Goal: Task Accomplishment & Management: Complete application form

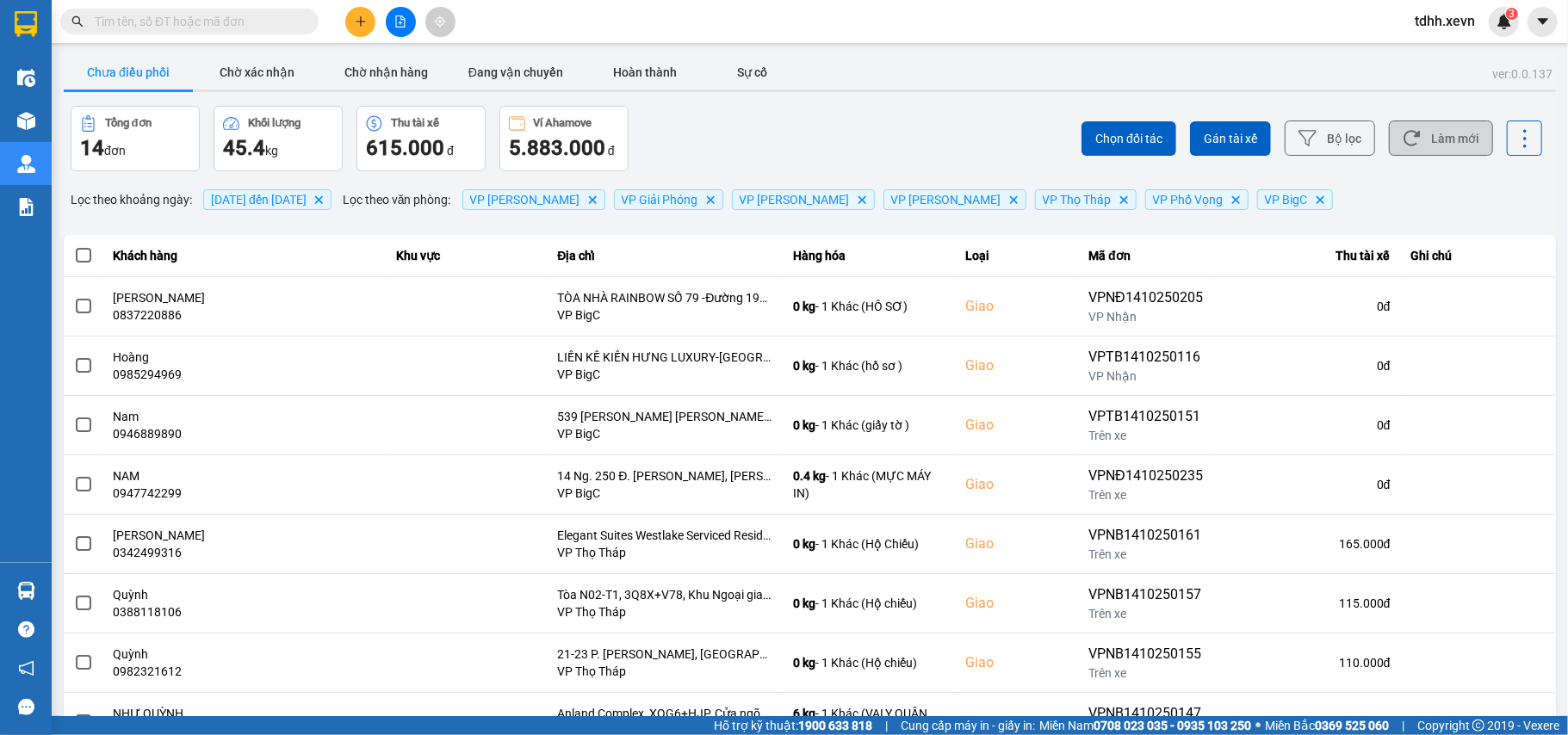
click at [1436, 127] on button "Làm mới" at bounding box center [1441, 138] width 104 height 36
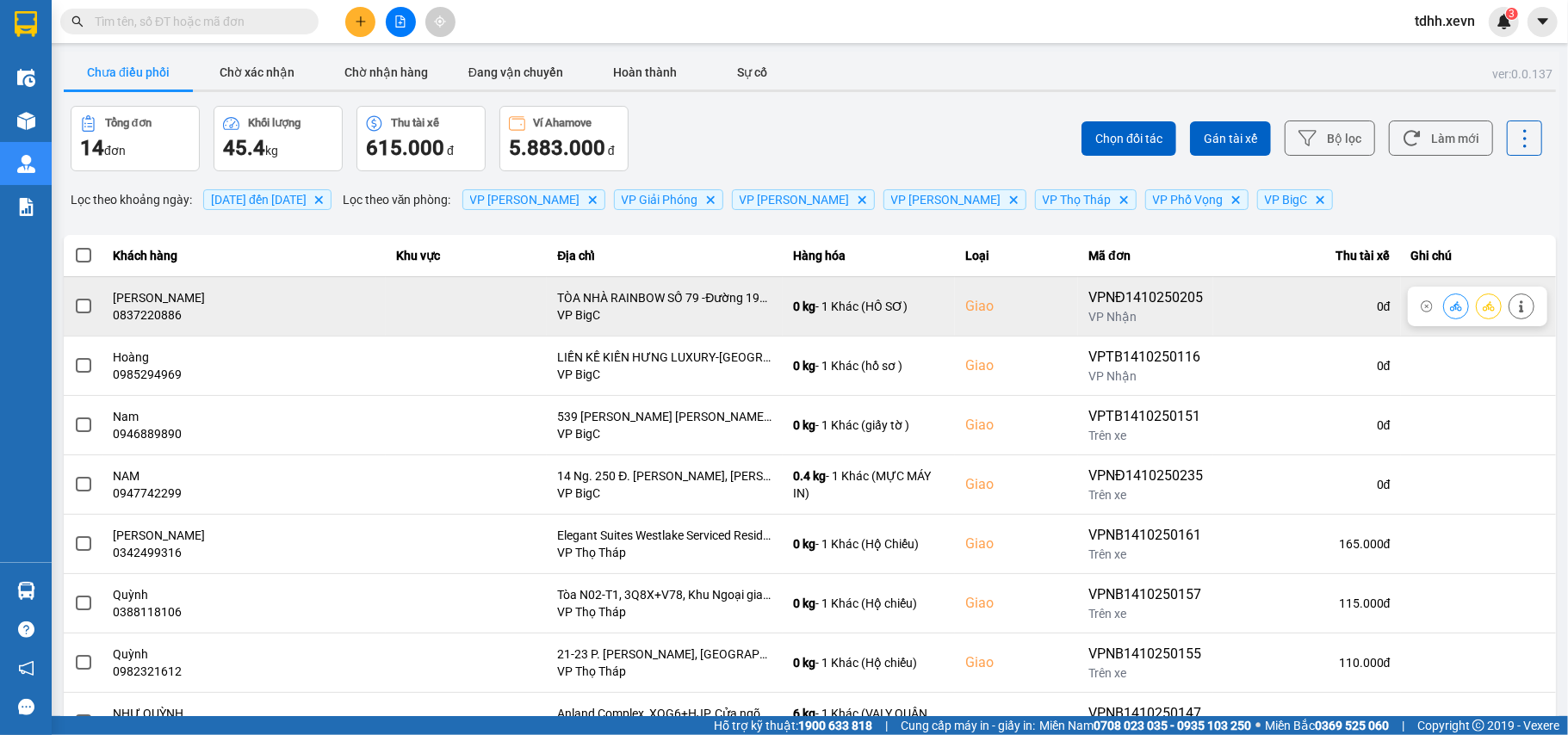
click at [153, 319] on div "0837220886" at bounding box center [245, 315] width 262 height 17
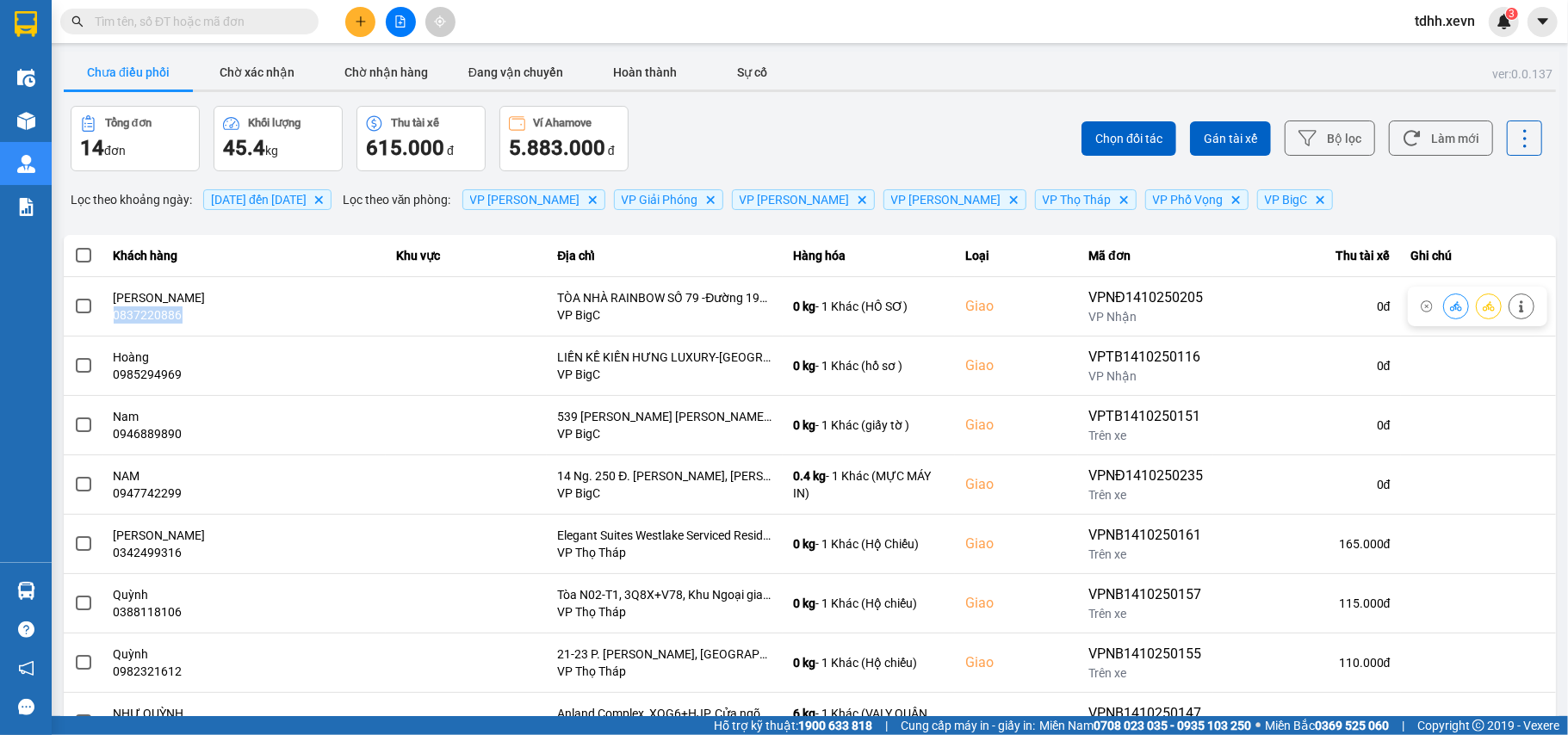
copy div "0837220886"
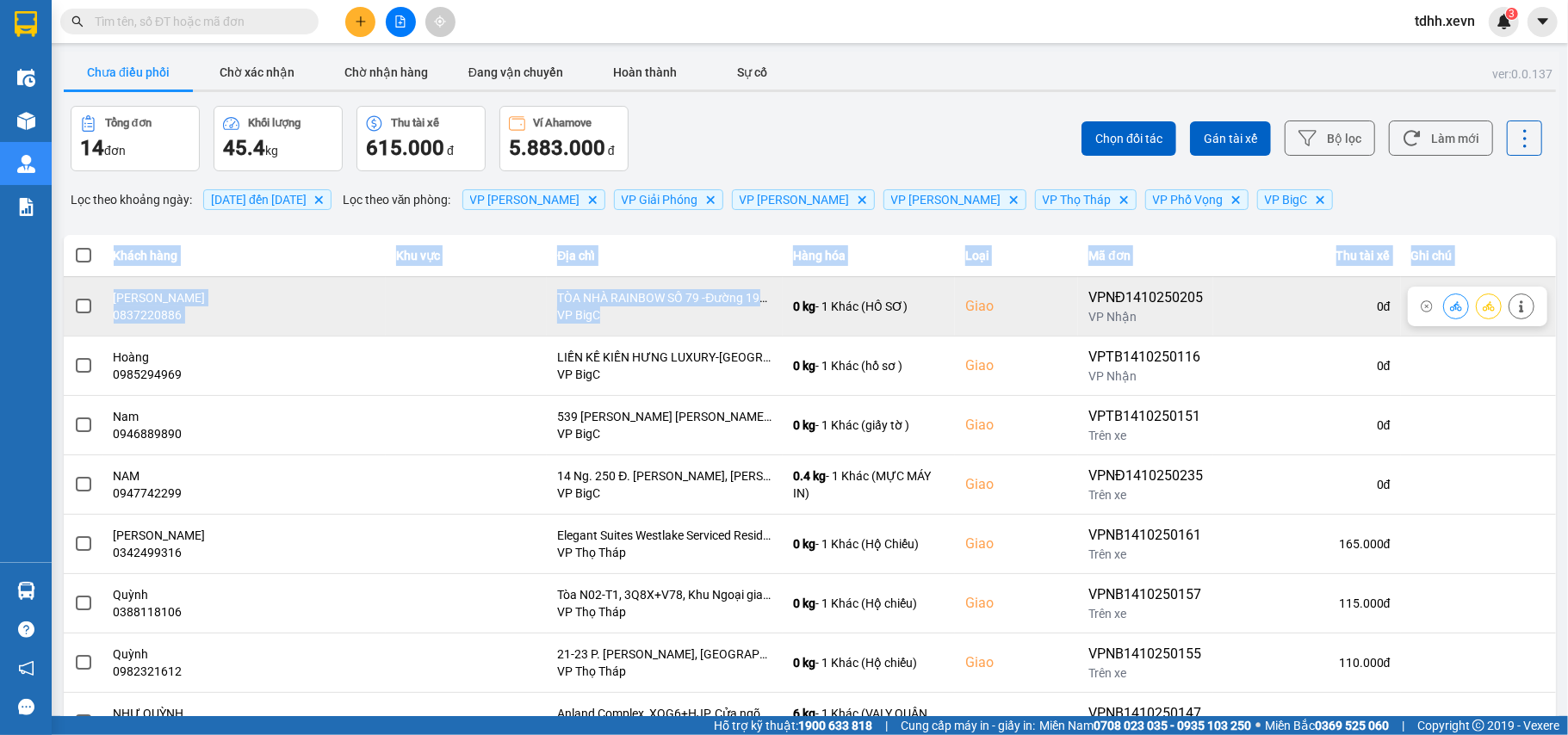
drag, startPoint x: 88, startPoint y: 271, endPoint x: 714, endPoint y: 324, distance: 628.2
click at [714, 324] on table "Khách hàng Khu vực Địa chỉ Hàng hóa Loại Mã đơn Thu tài xế Ghi chú ĐÀM NGỌC MAI…" at bounding box center [810, 552] width 1492 height 635
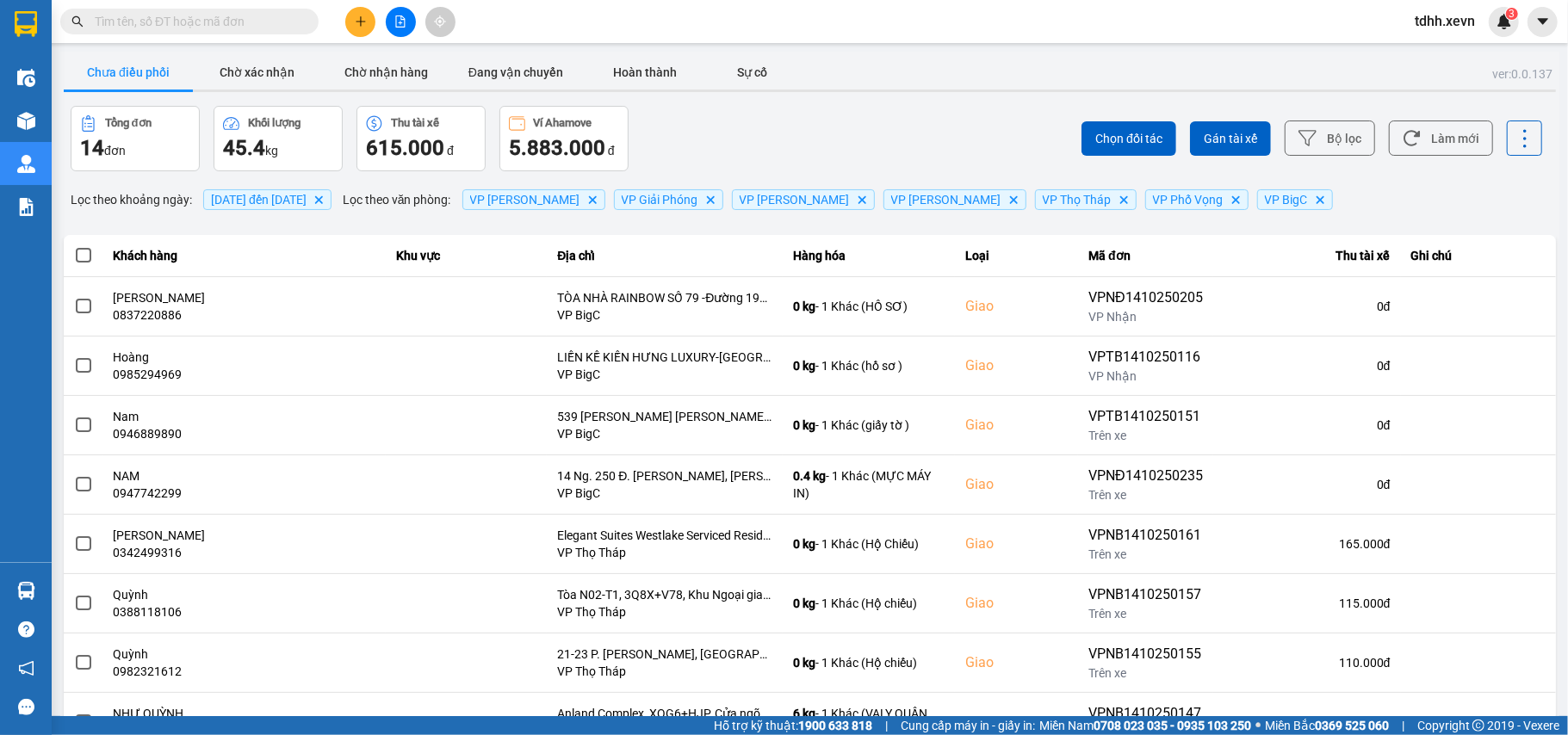
click at [807, 116] on div "Chọn đối tác Gán tài xế Bộ lọc Làm mới" at bounding box center [1175, 139] width 736 height 66
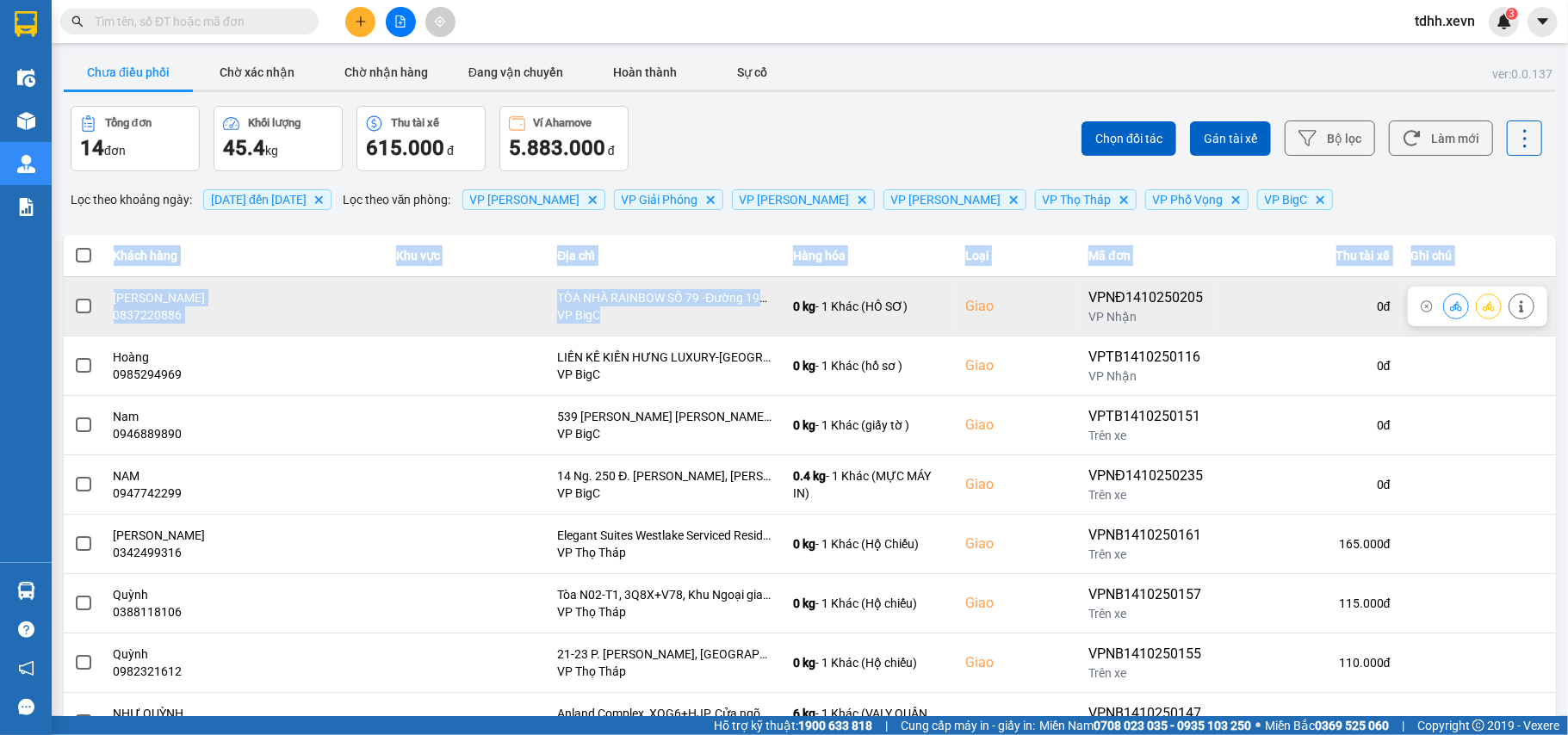
drag, startPoint x: 70, startPoint y: 276, endPoint x: 740, endPoint y: 314, distance: 671.1
click at [740, 314] on table "Khách hàng Khu vực Địa chỉ Hàng hóa Loại Mã đơn Thu tài xế Ghi chú ĐÀM NGỌC MAI…" at bounding box center [810, 552] width 1492 height 635
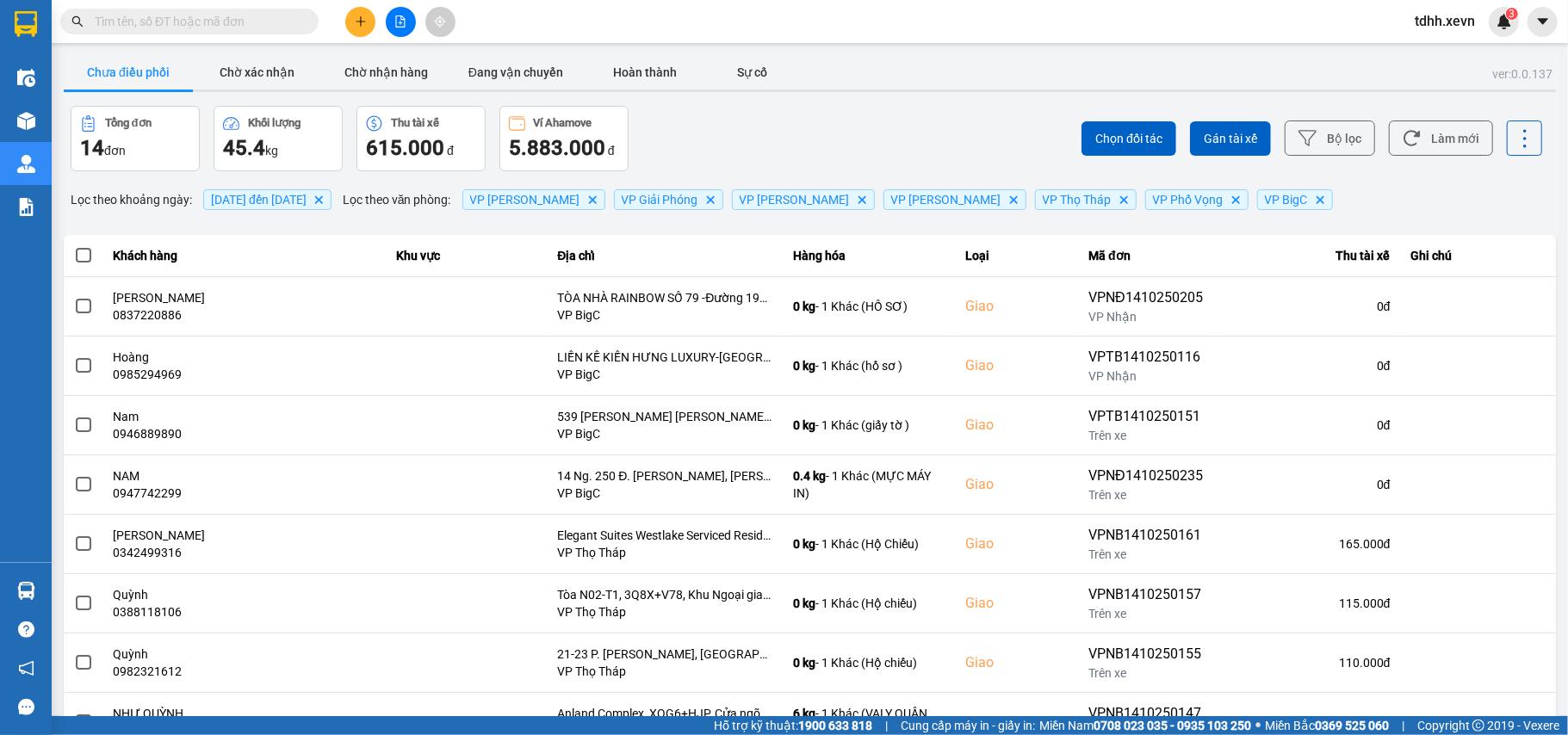
drag, startPoint x: 834, startPoint y: 110, endPoint x: 868, endPoint y: 111, distance: 34.0
click at [843, 110] on div "Chọn đối tác Gán tài xế Bộ lọc Làm mới" at bounding box center [1175, 139] width 736 height 66
click at [1434, 142] on button "Làm mới" at bounding box center [1441, 138] width 104 height 36
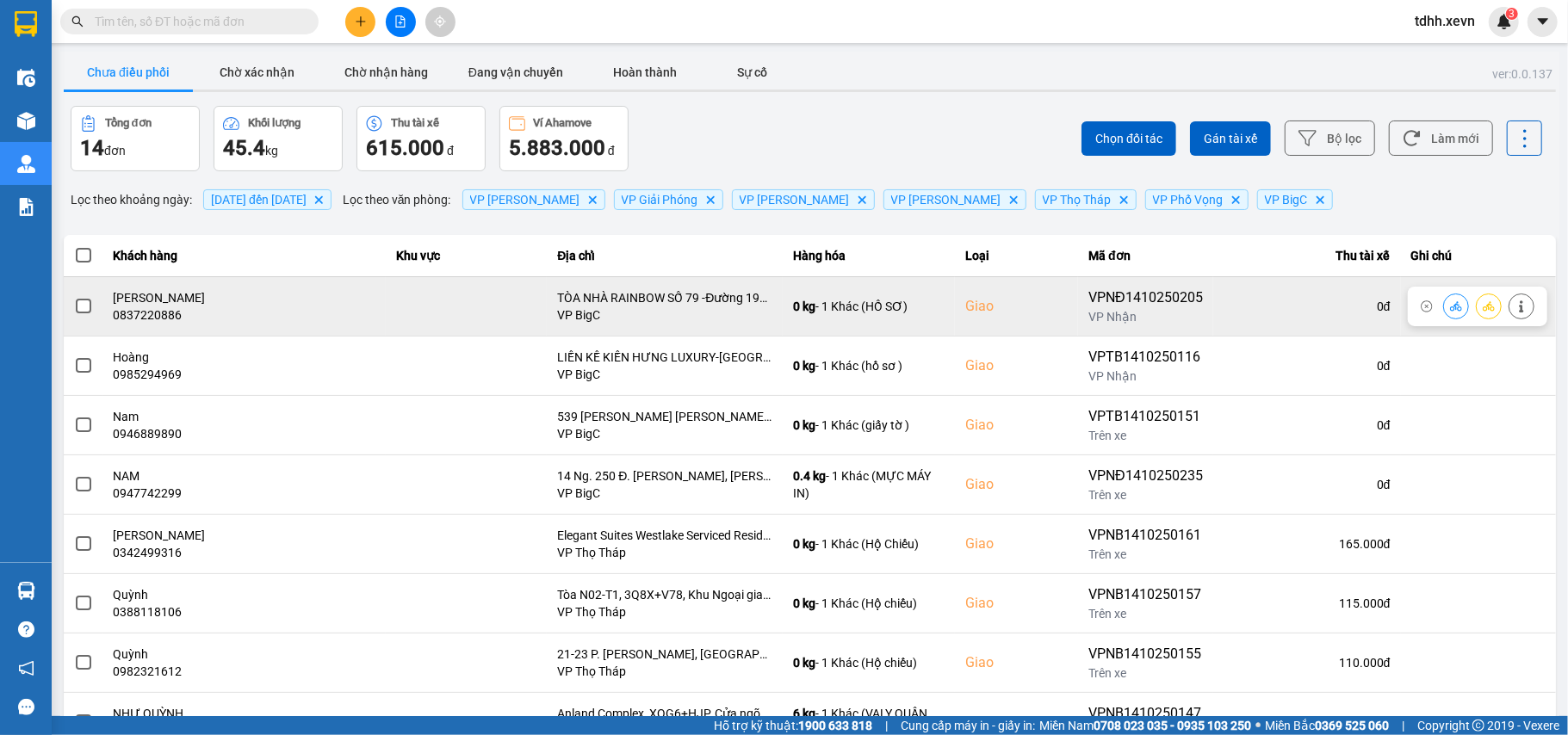
click at [92, 278] on td at bounding box center [83, 306] width 40 height 60
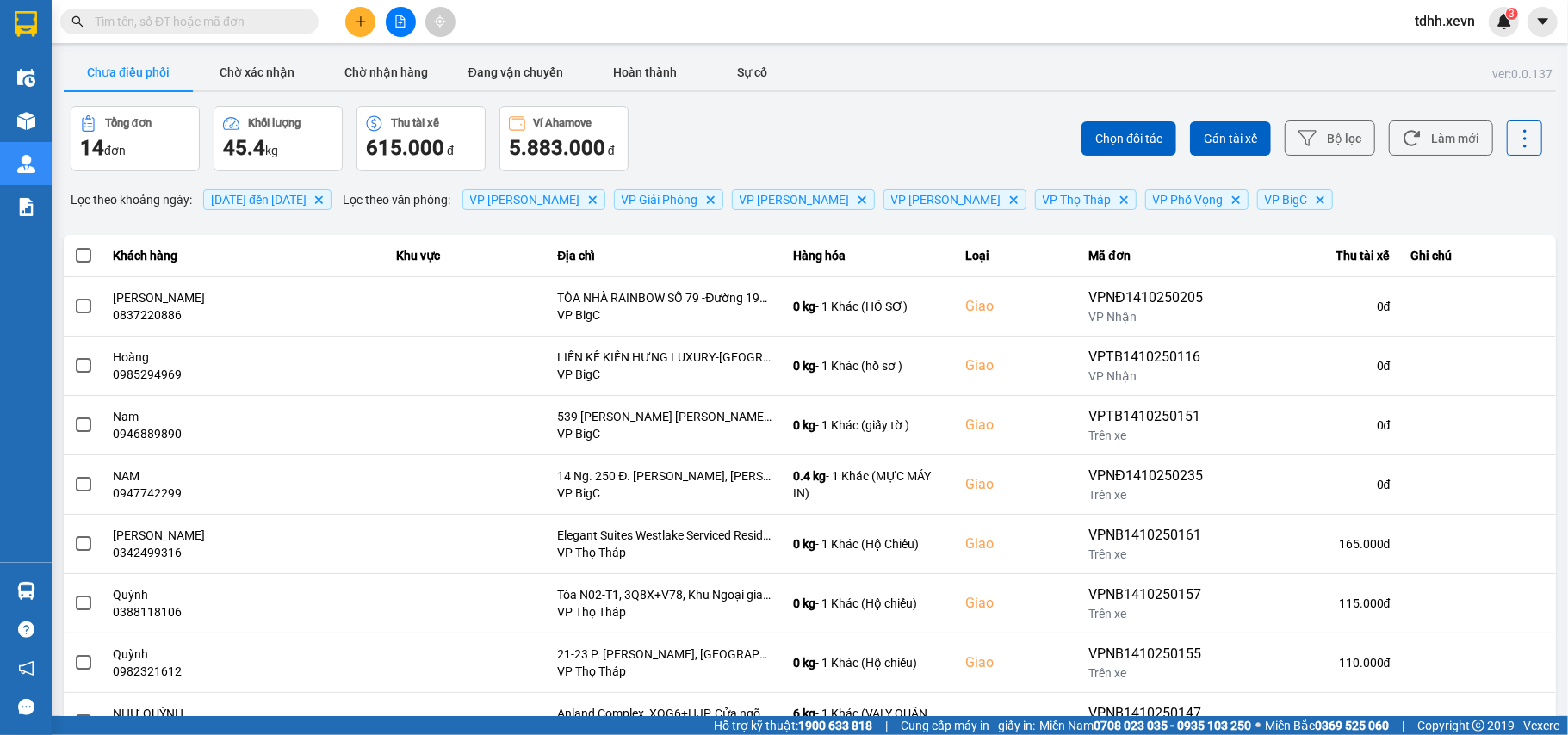
click at [810, 86] on div "Chưa điều phối Chờ xác nhận Chờ nhận hàng Đang vận chuyển Hoàn thành Sự cố" at bounding box center [810, 74] width 1492 height 39
click at [1440, 138] on button "Làm mới" at bounding box center [1441, 138] width 104 height 36
click at [1436, 125] on button "Làm mới" at bounding box center [1441, 138] width 104 height 36
click at [1426, 139] on button "Làm mới" at bounding box center [1441, 138] width 104 height 36
click at [181, 28] on input "text" at bounding box center [196, 22] width 203 height 19
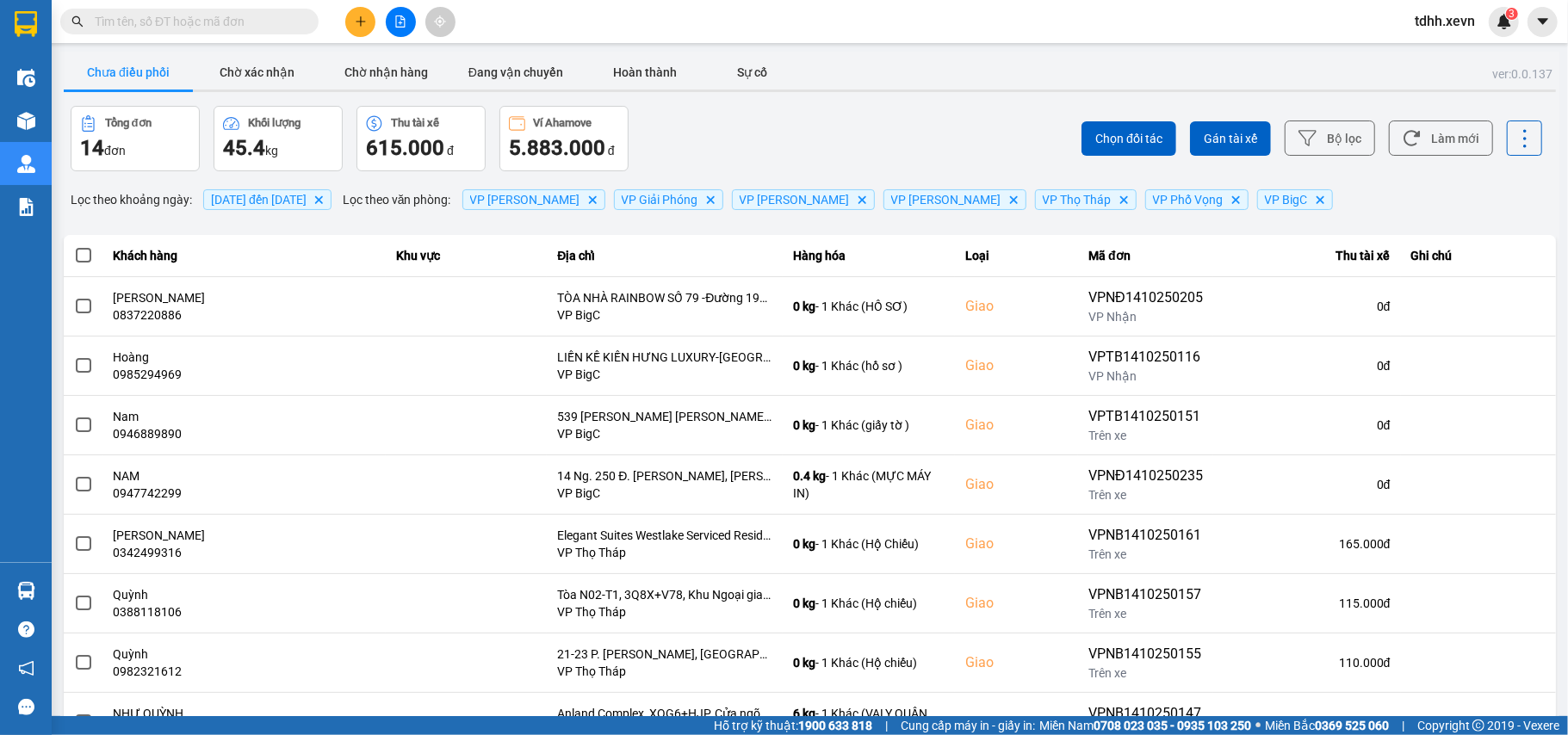
click at [181, 28] on input "text" at bounding box center [196, 22] width 203 height 19
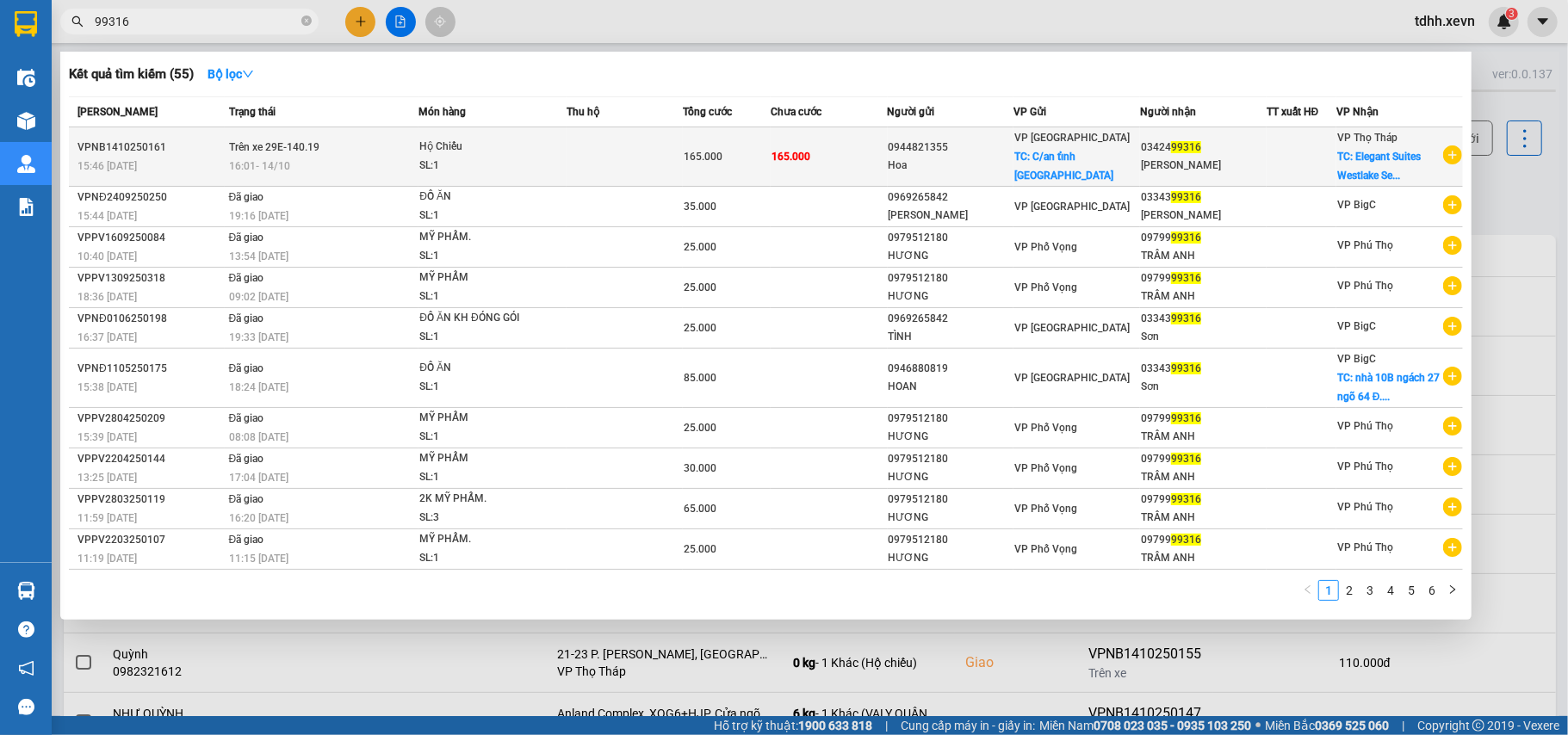
type input "99316"
click at [1293, 157] on div at bounding box center [1301, 157] width 68 height 18
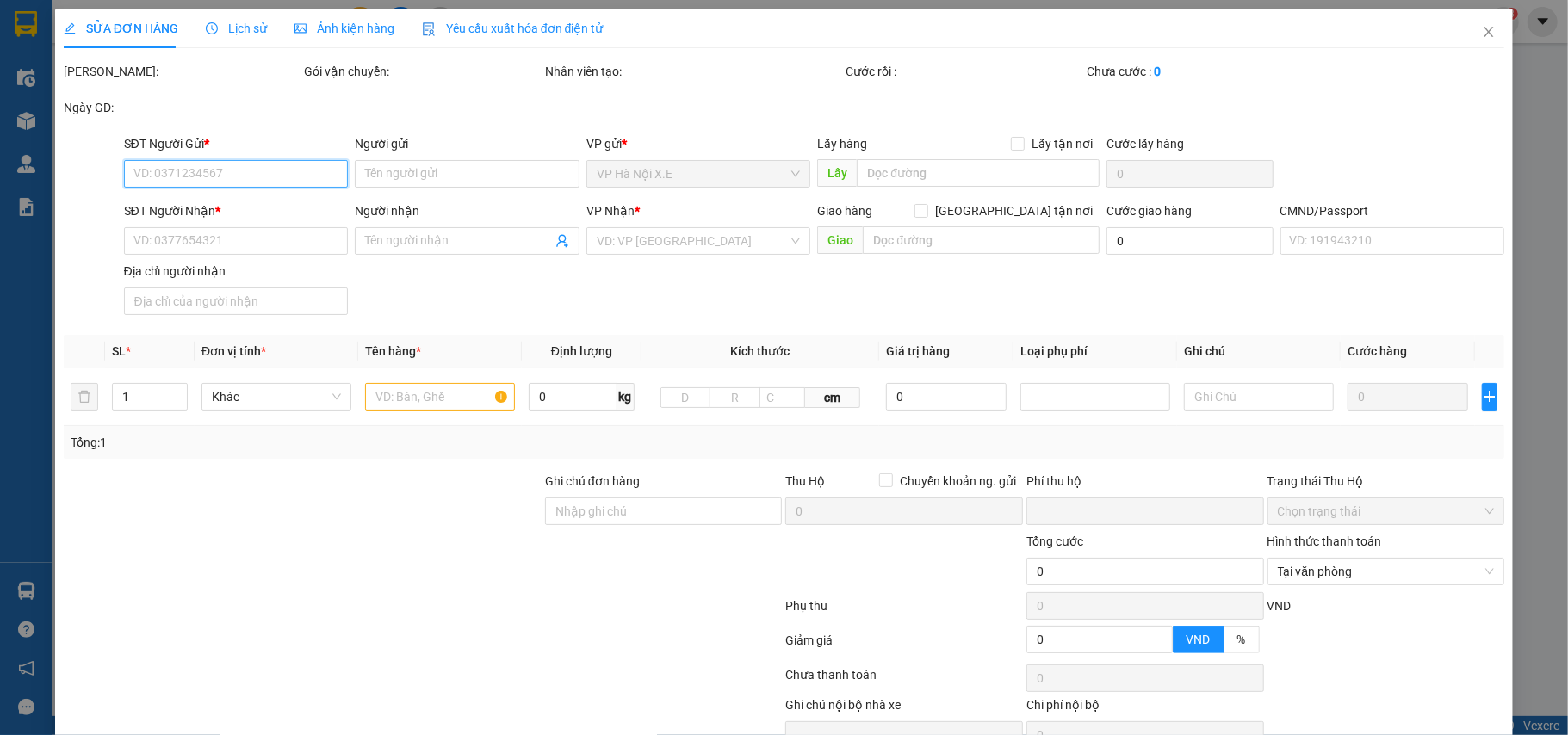
type input "0944821355"
type input "Hoa"
checkbox input "true"
type input "C/an tỉnh [GEOGRAPHIC_DATA]"
type input "0342499316"
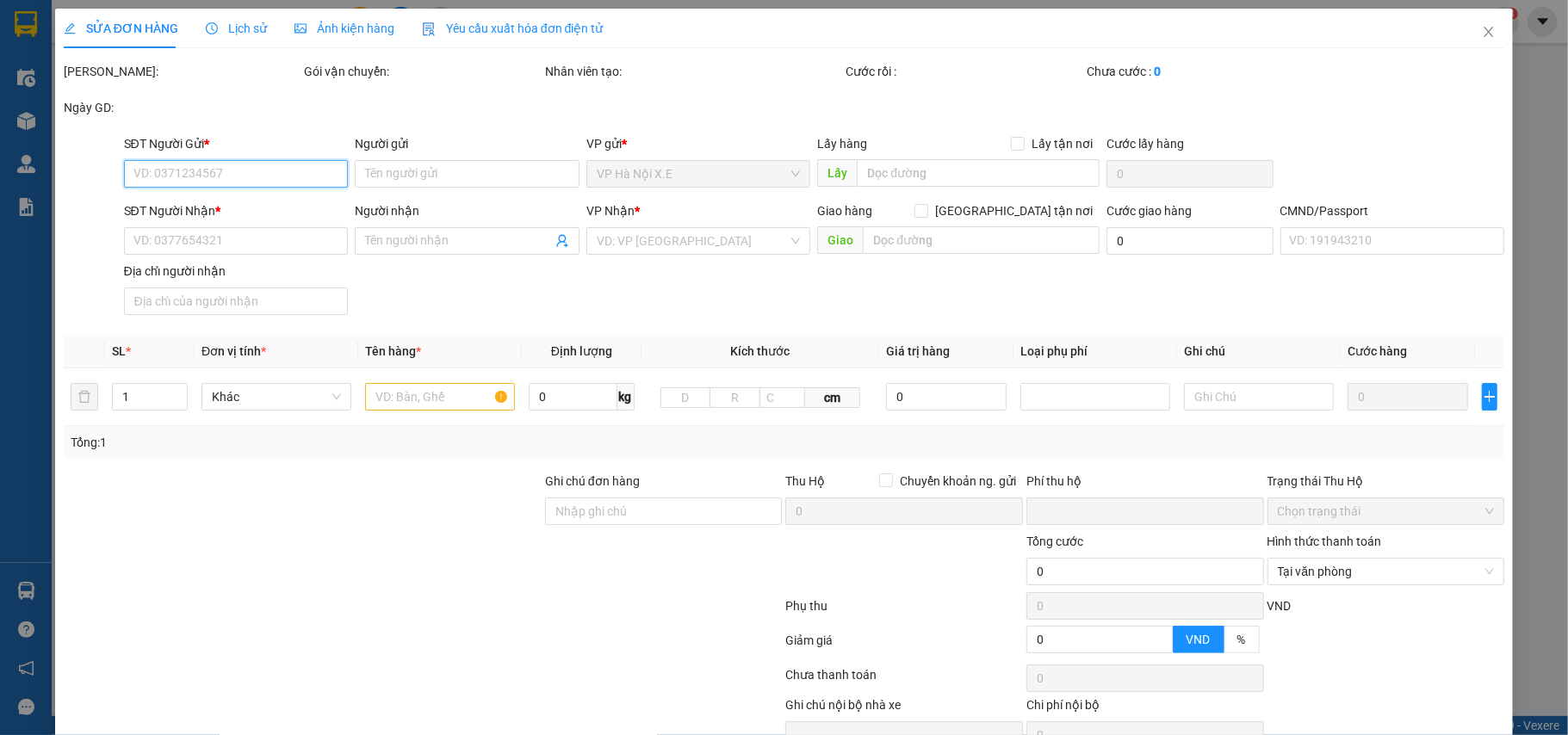
type input "[PERSON_NAME]"
checkbox input "true"
type input "Elegant Suites Westlake Serviced Residences, 35 - [PERSON_NAME]/10B P. [PERSON_…"
type input "123"
type input "0"
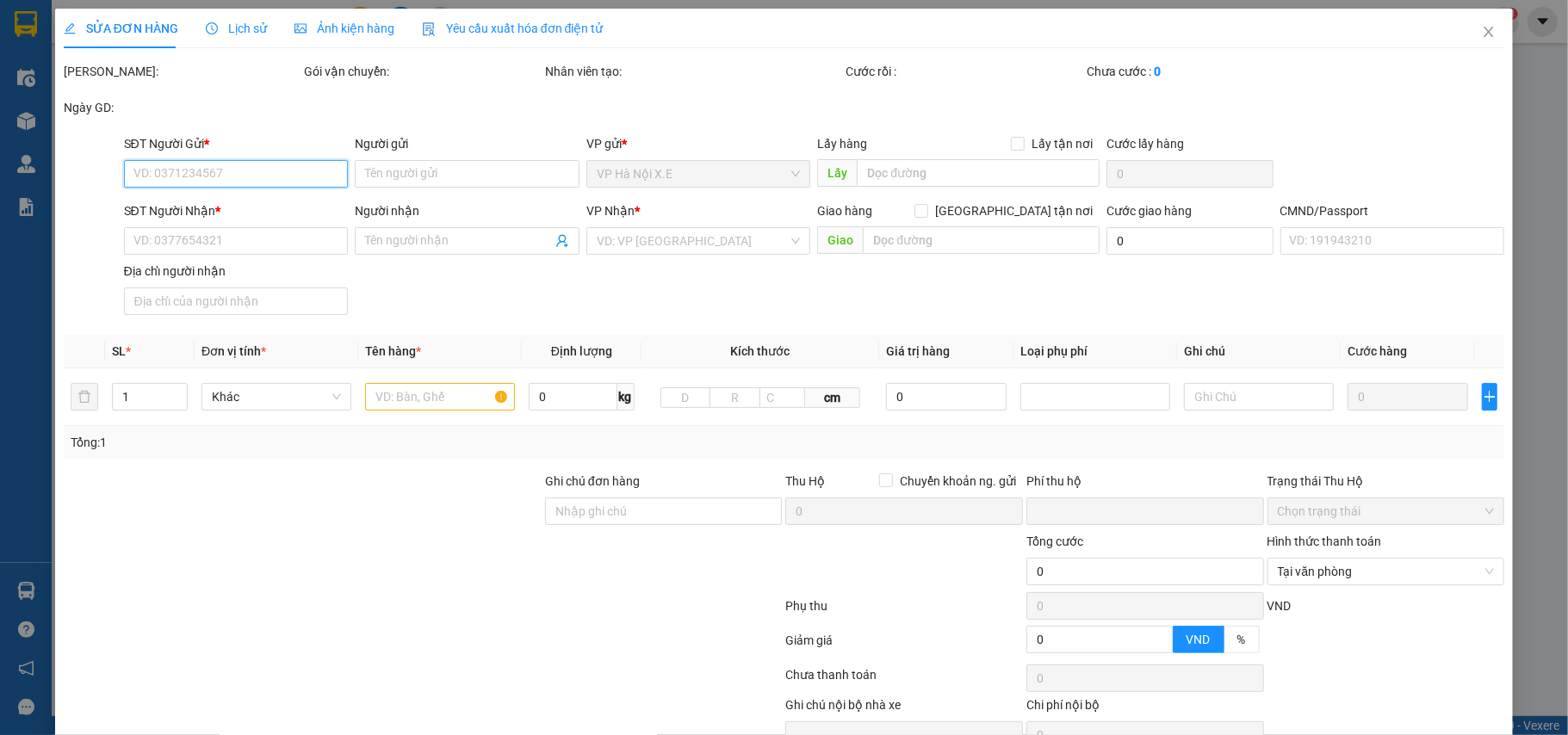
type input "165.000"
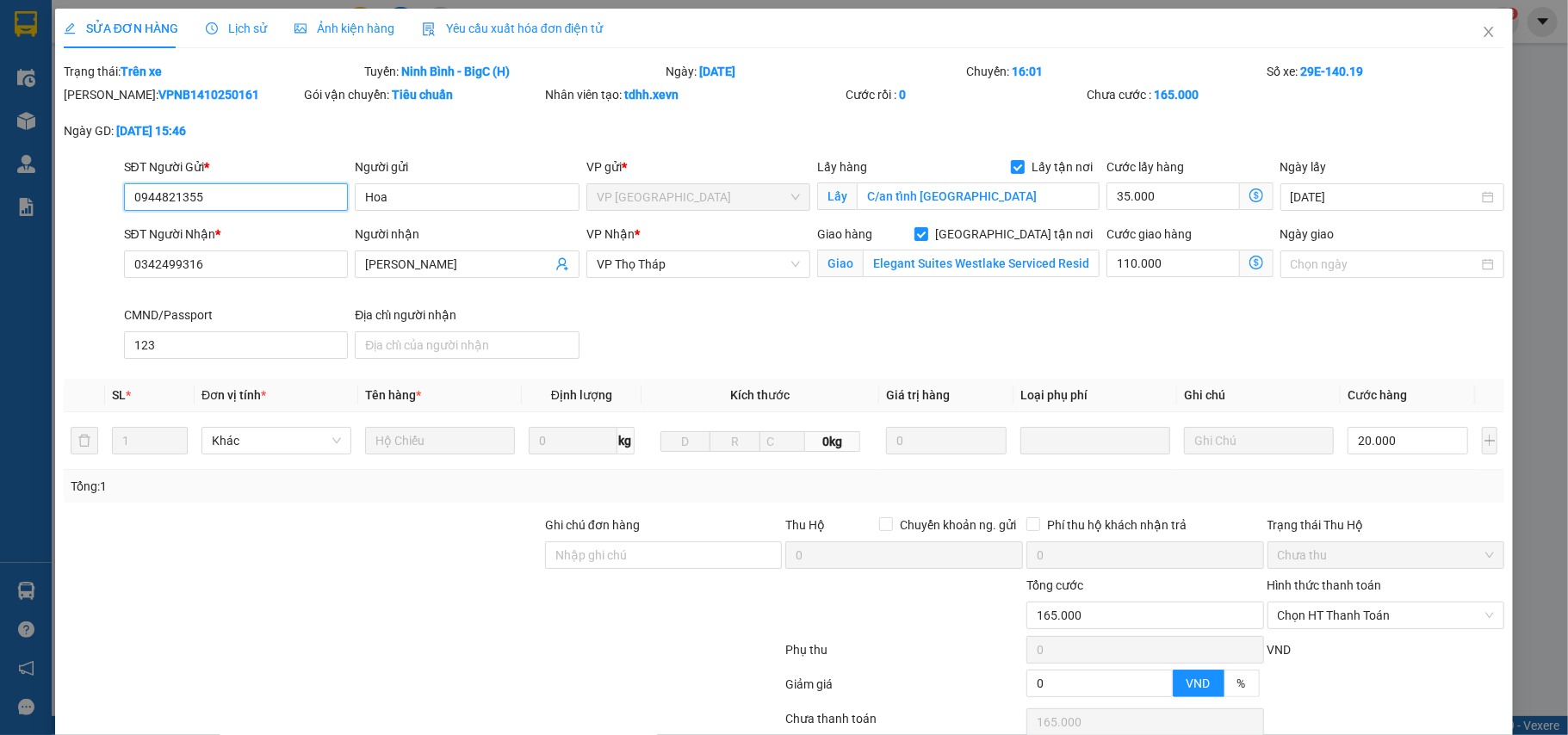
scroll to position [135, 0]
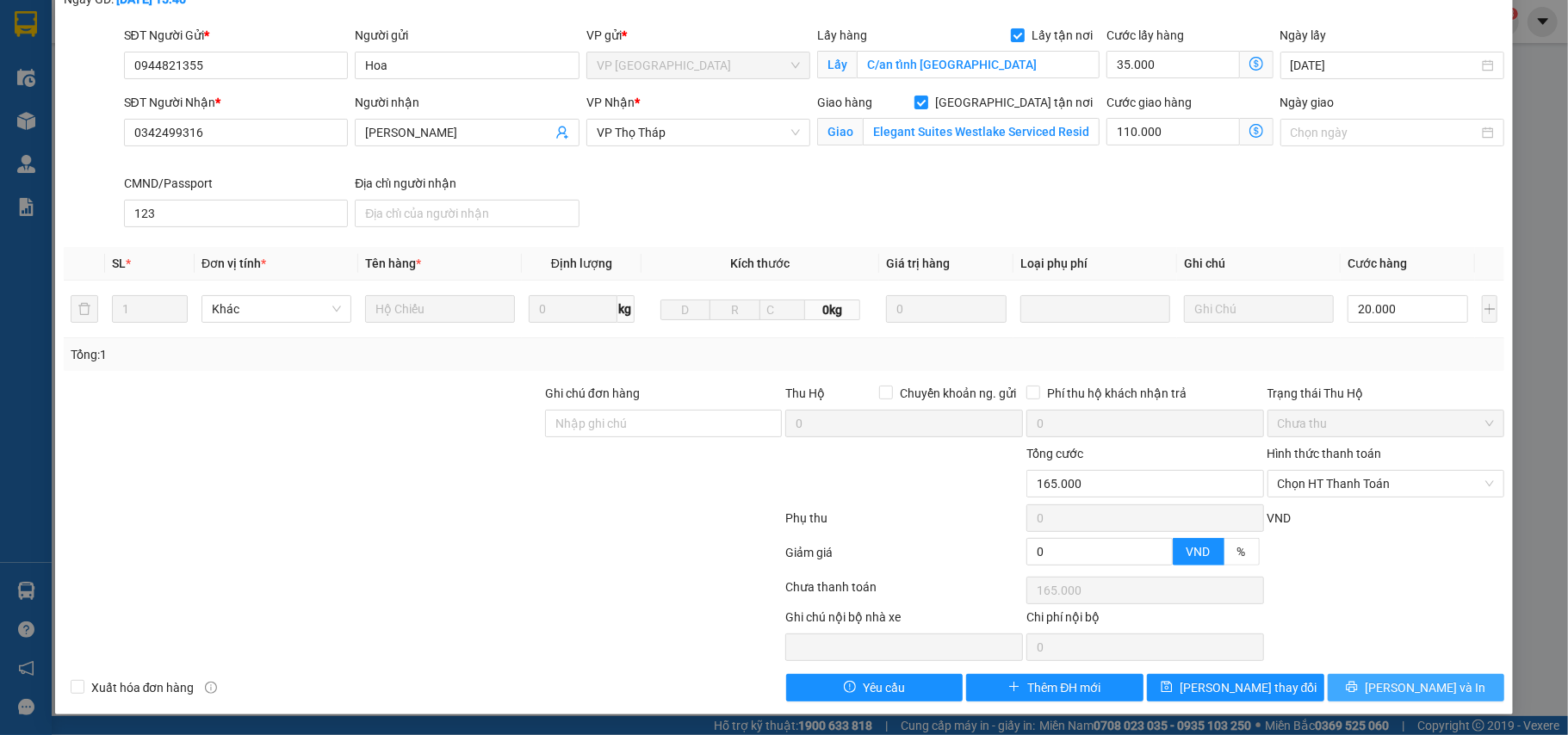
click at [1358, 683] on icon "printer" at bounding box center [1351, 687] width 13 height 13
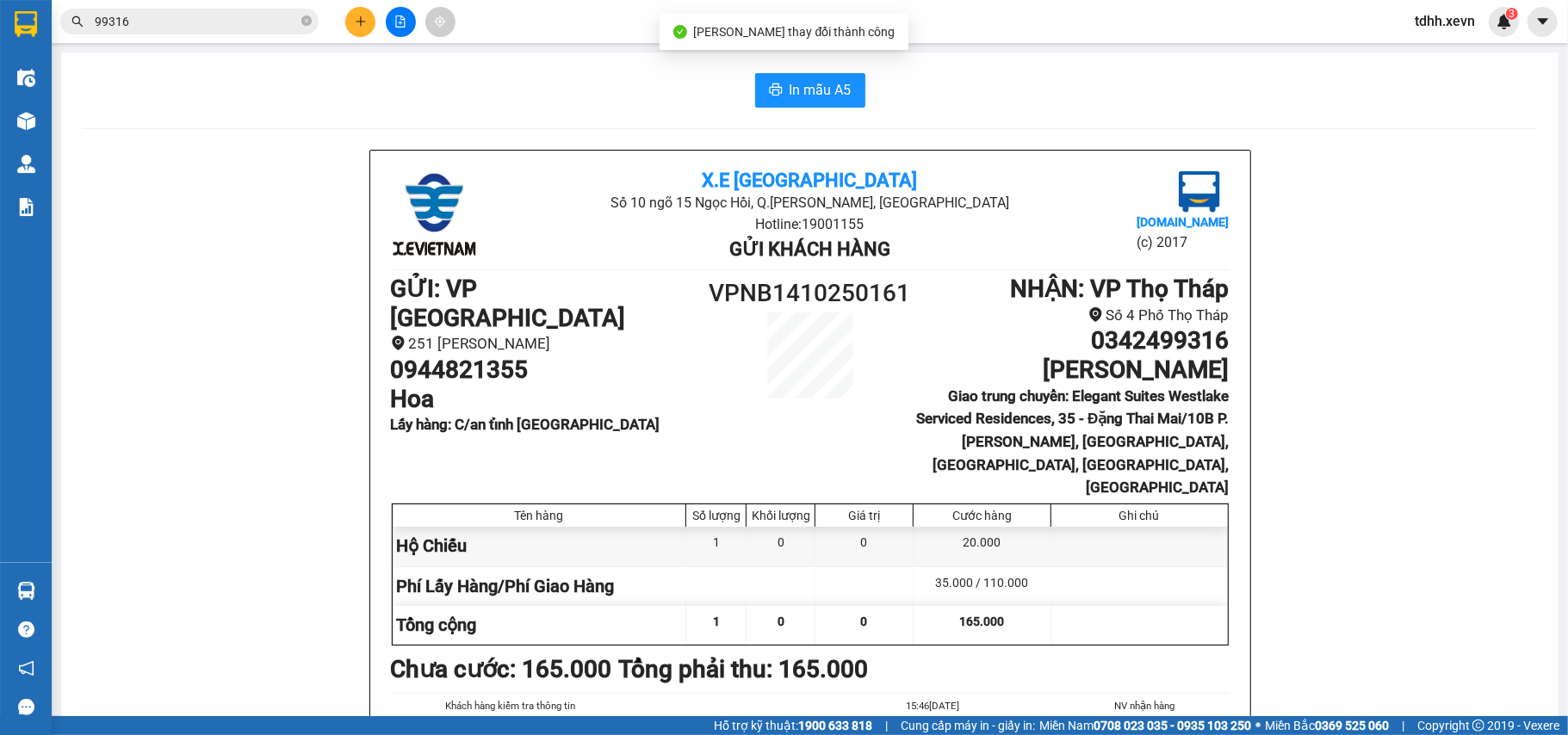
scroll to position [115, 0]
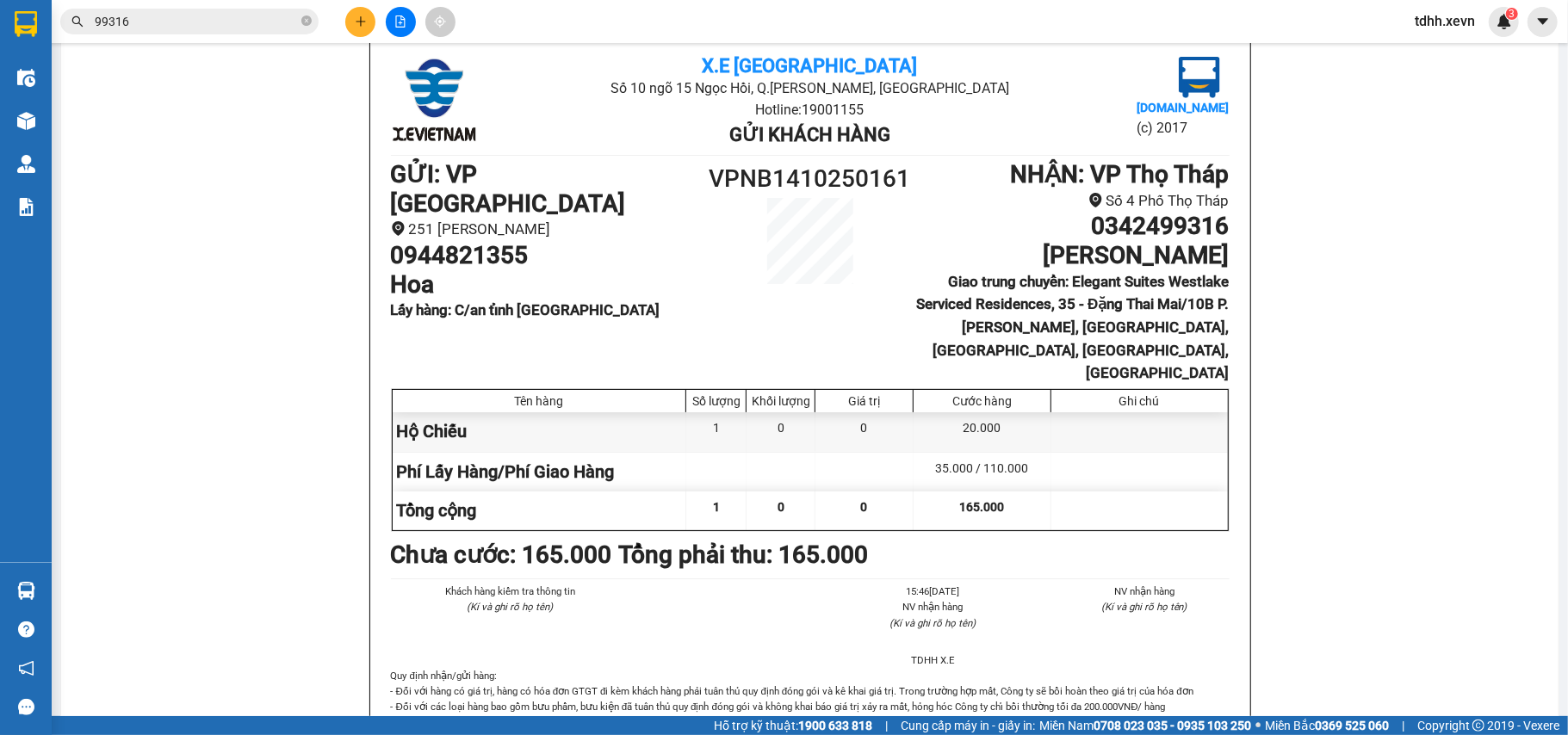
click at [148, 20] on input "99316" at bounding box center [196, 22] width 203 height 19
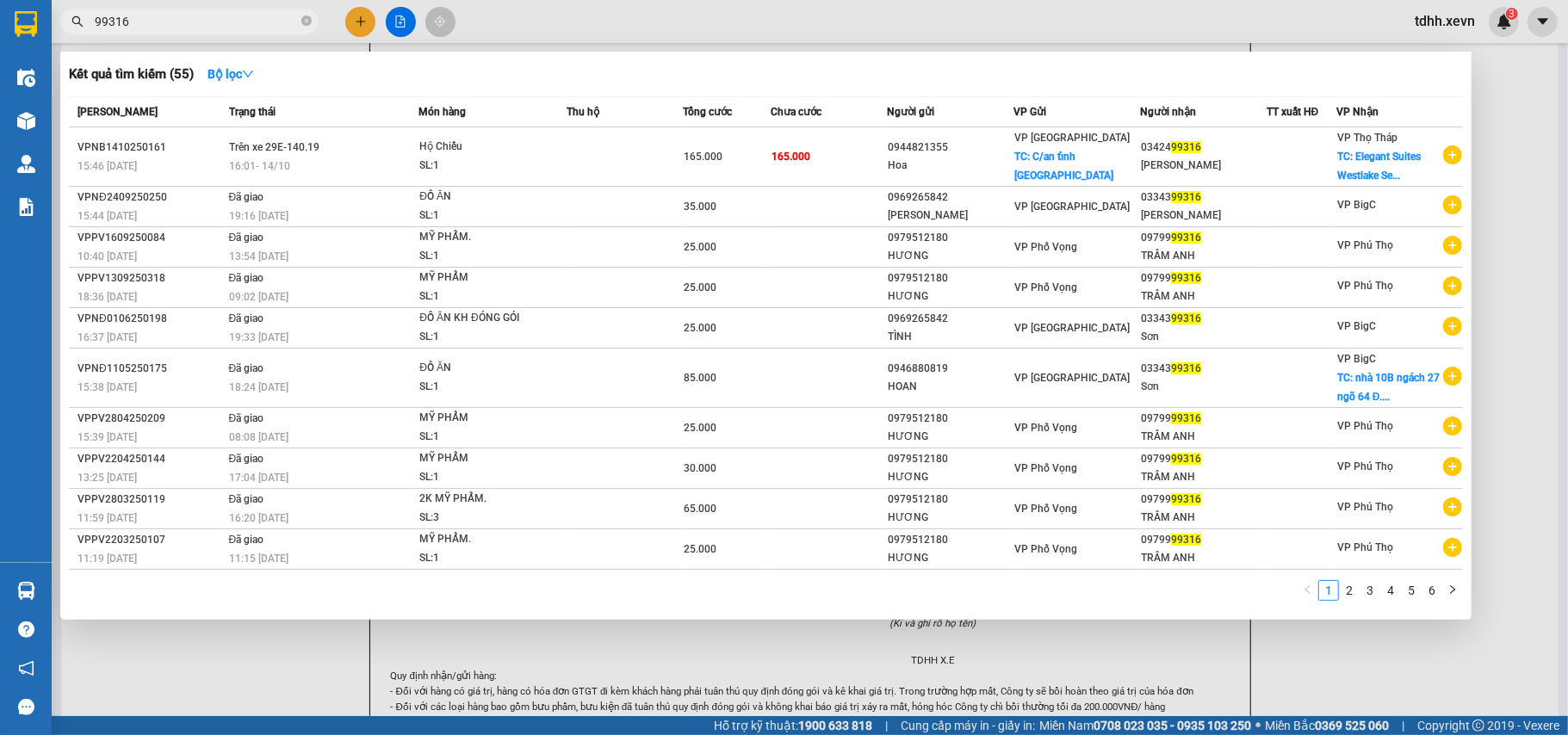
click at [148, 20] on input "99316" at bounding box center [196, 22] width 203 height 19
paste input "0971189292"
type input "0971189292"
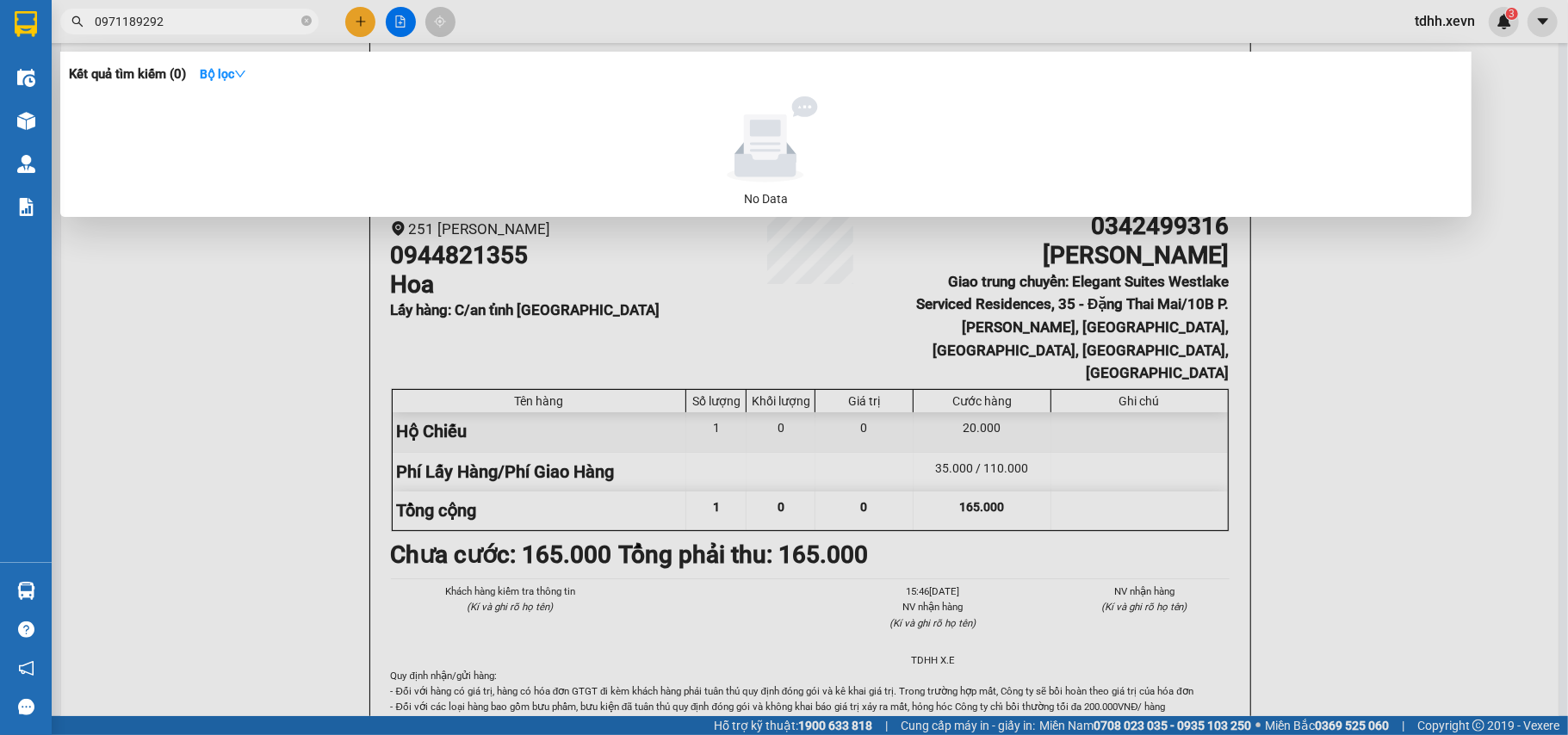
click at [166, 24] on input "0971189292" at bounding box center [196, 22] width 203 height 19
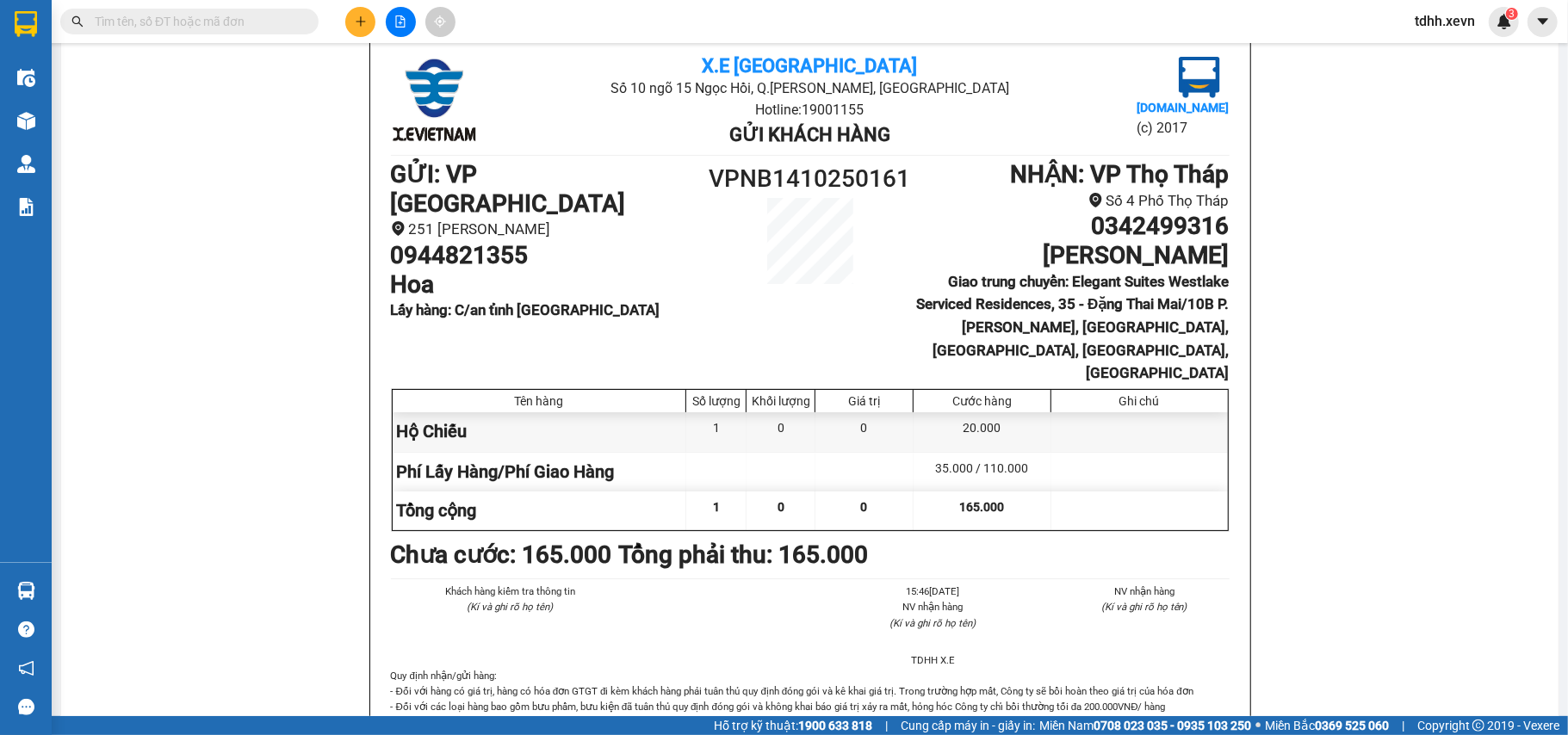
click at [179, 22] on input "text" at bounding box center [196, 22] width 203 height 19
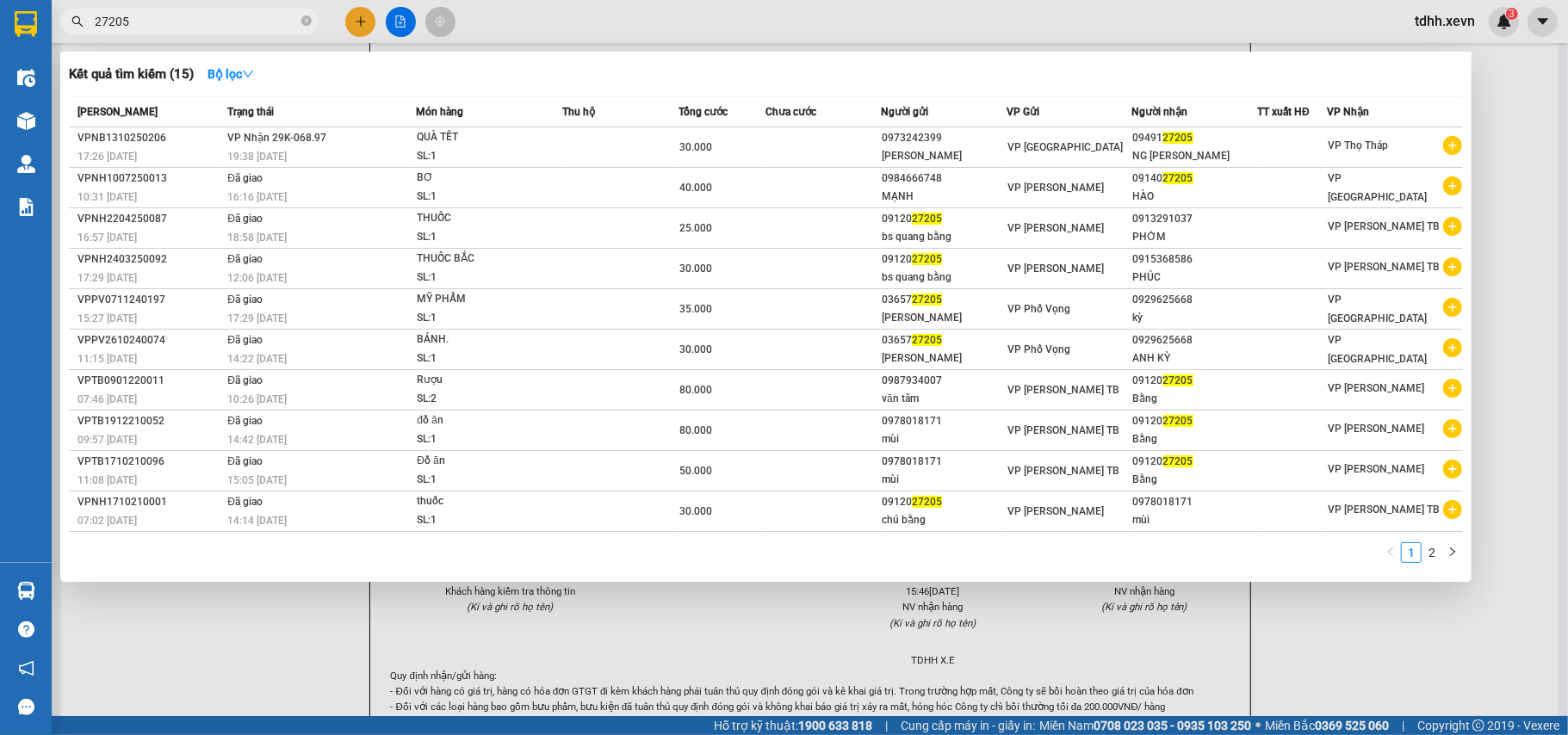
type input "27205"
click at [1505, 125] on div at bounding box center [784, 367] width 1568 height 735
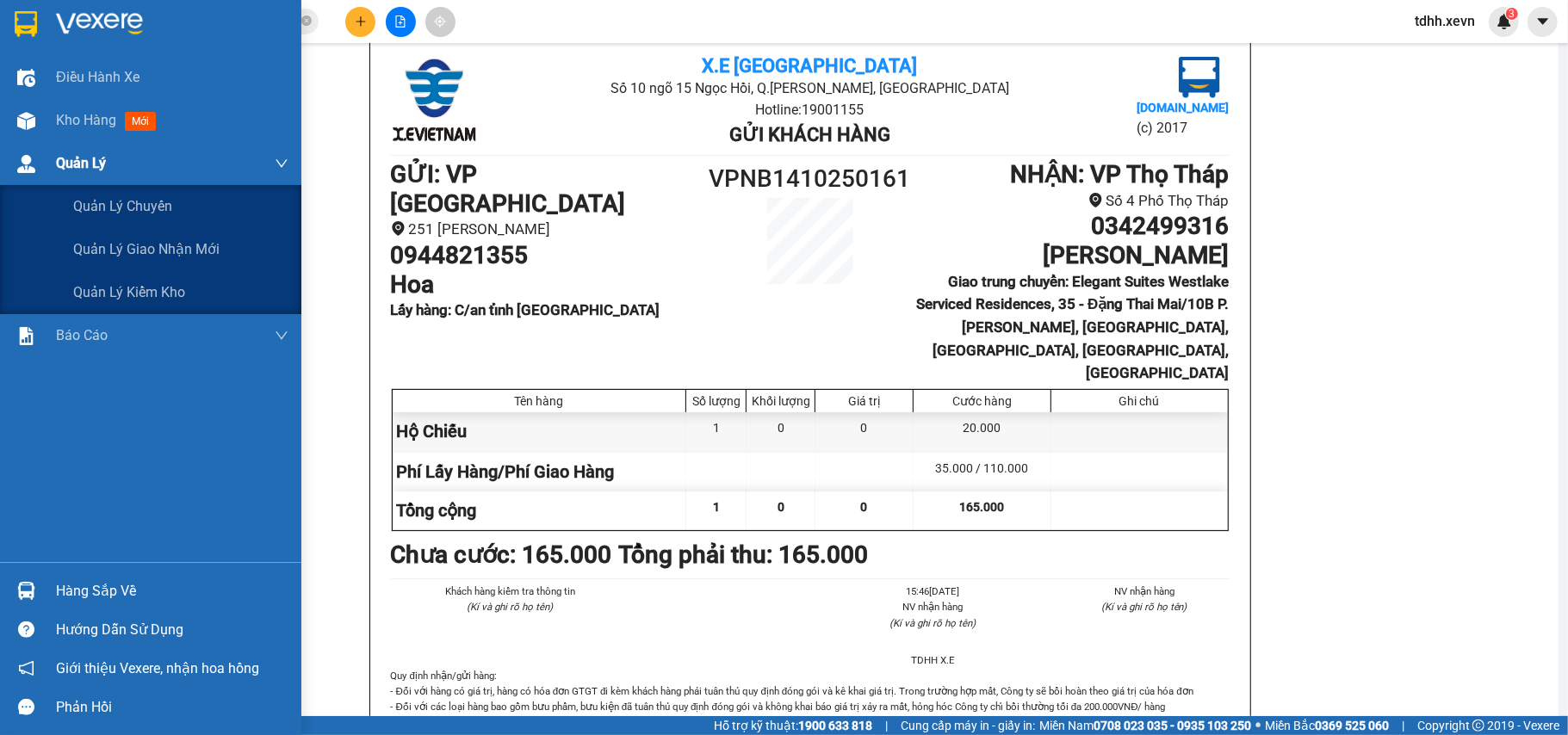
click at [66, 164] on span "Quản Lý" at bounding box center [81, 163] width 50 height 21
click at [124, 249] on span "Quản lý giao nhận mới" at bounding box center [146, 249] width 146 height 21
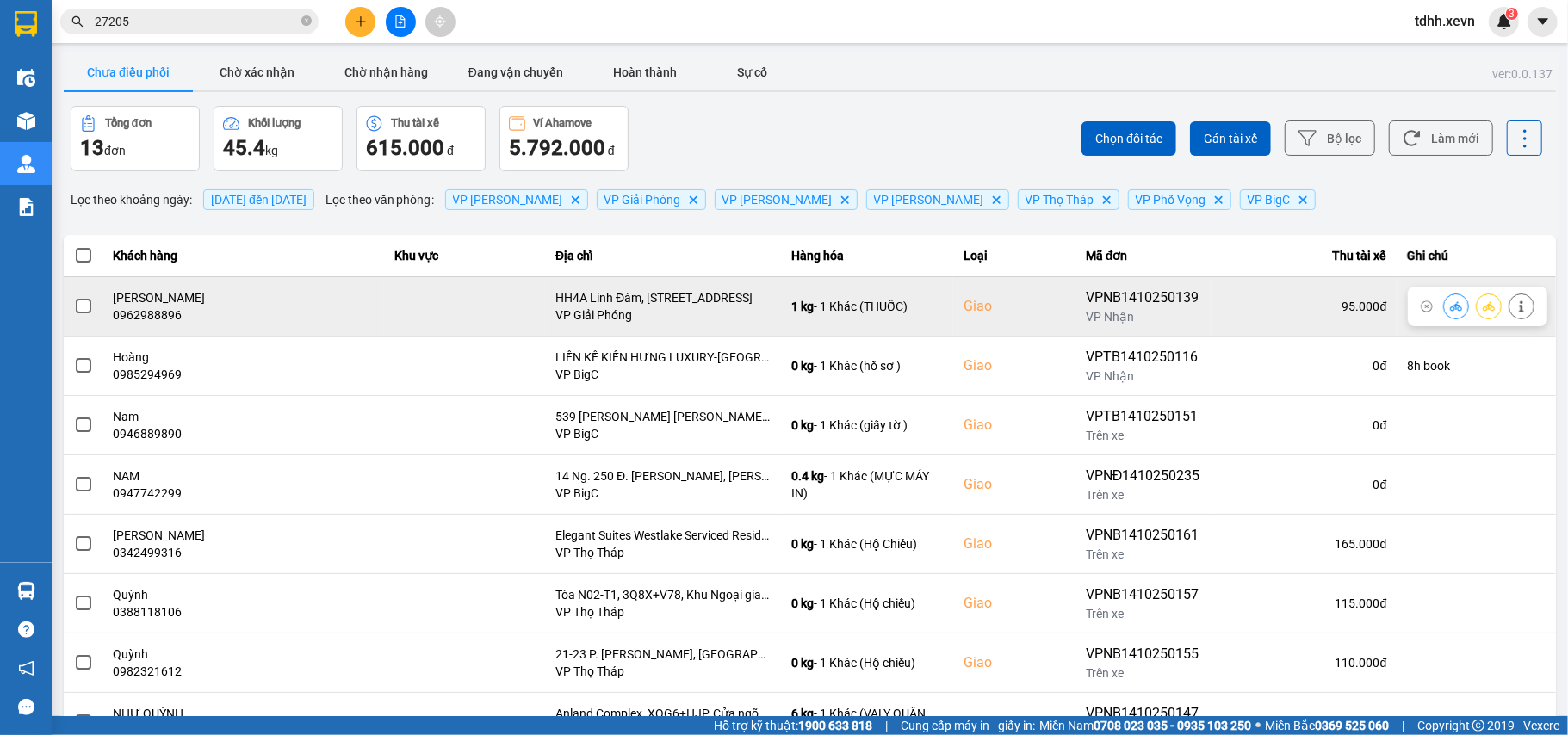
click at [156, 315] on div "0962988896" at bounding box center [244, 315] width 261 height 17
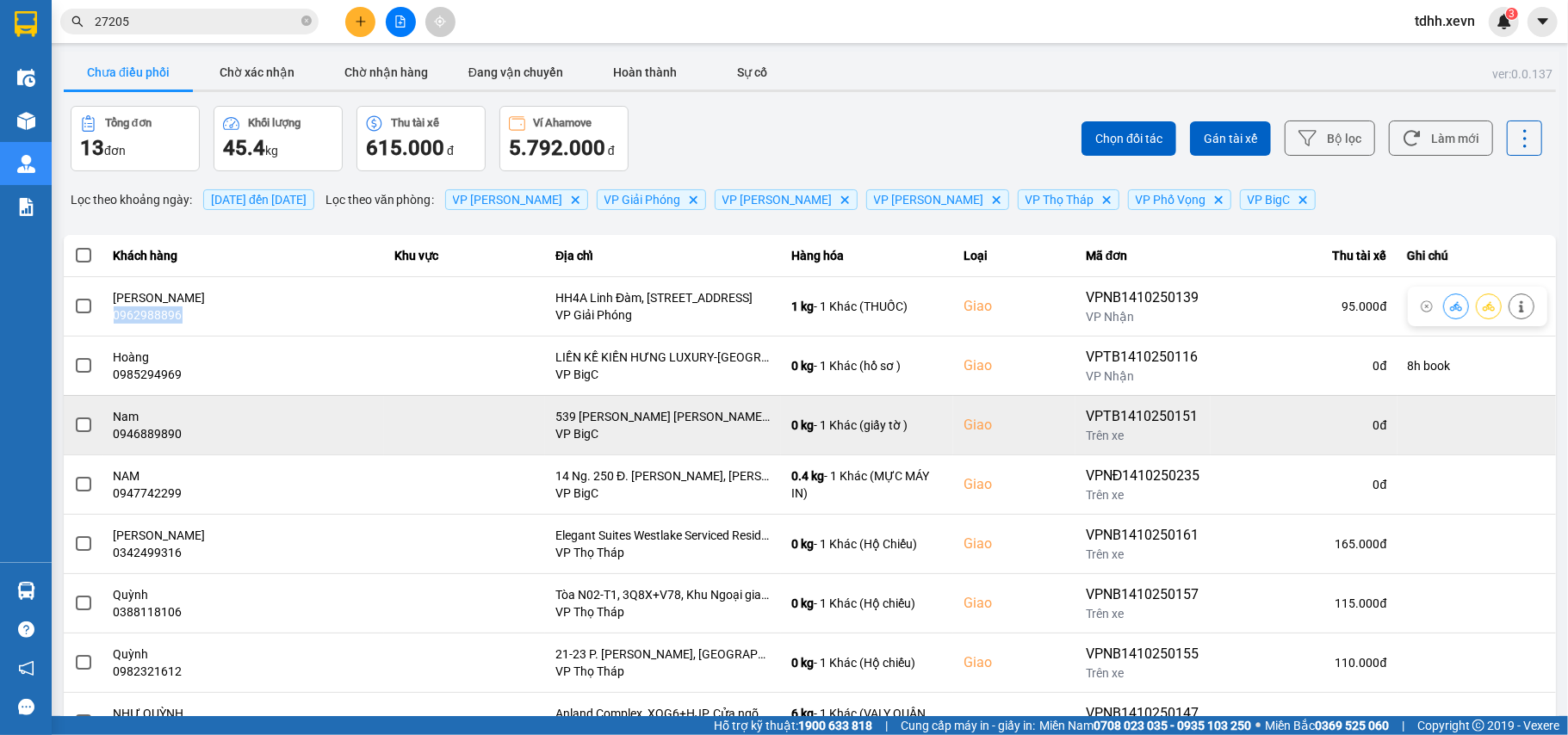
copy div "0962988896"
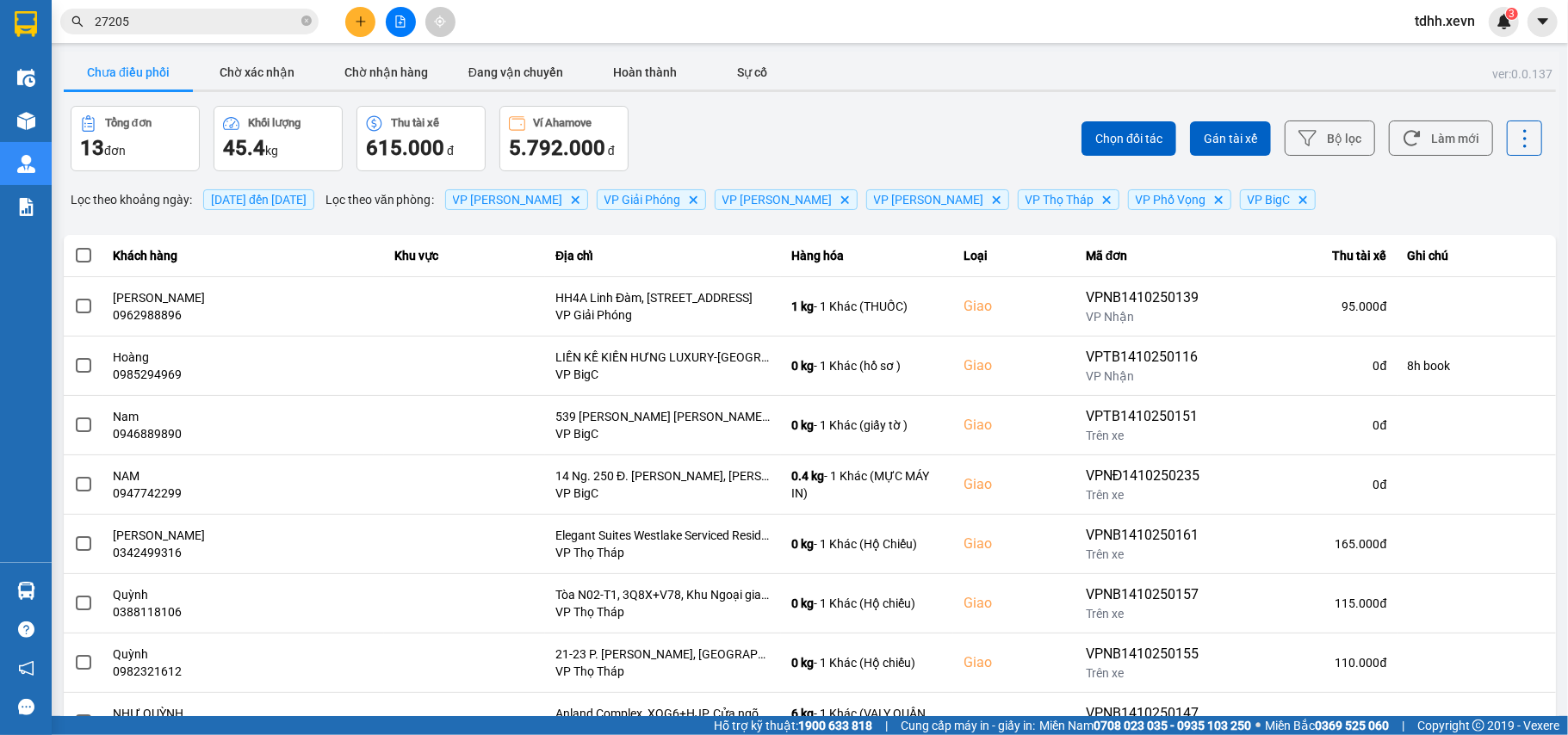
click at [197, 24] on input "27205" at bounding box center [196, 22] width 203 height 19
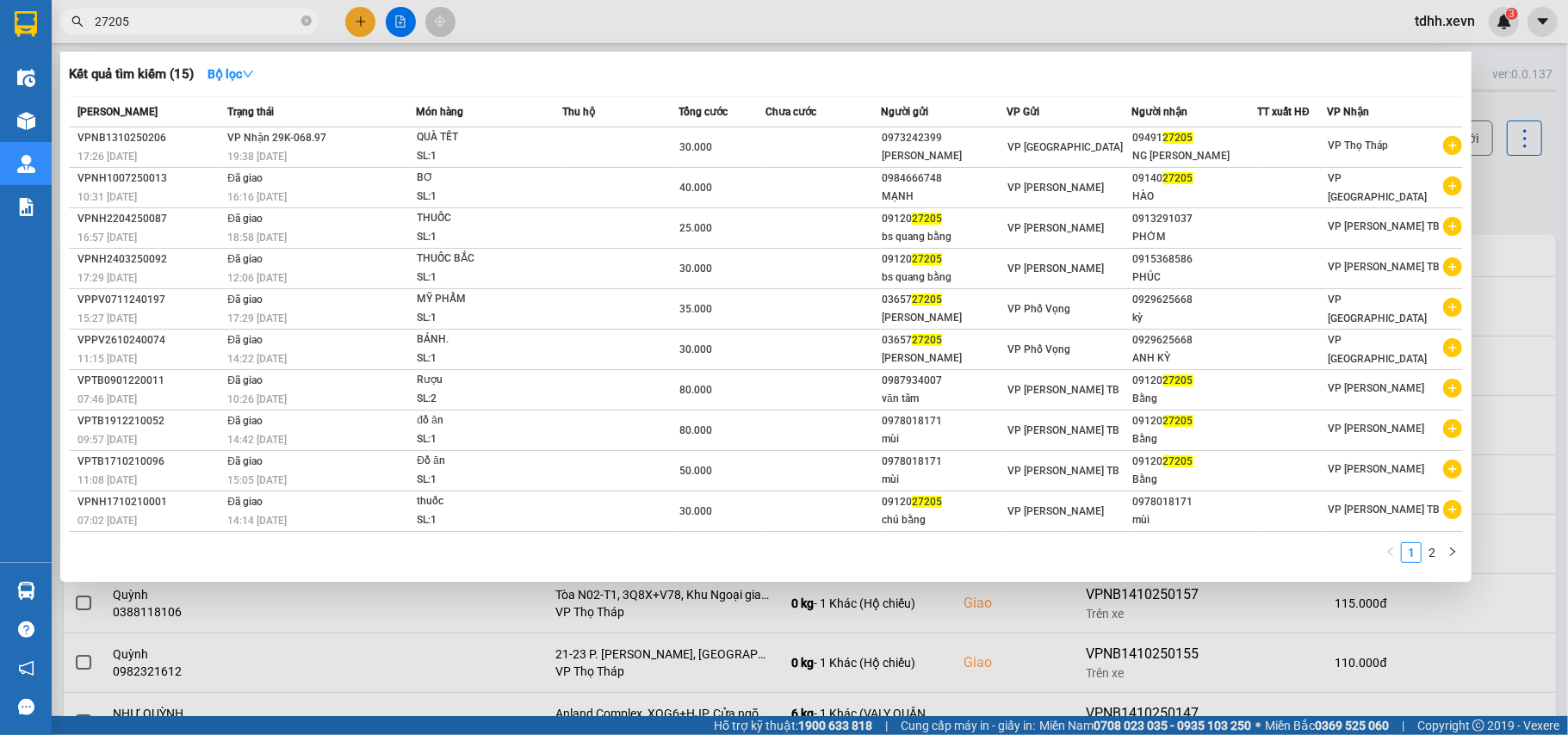
click at [197, 24] on input "27205" at bounding box center [196, 22] width 203 height 19
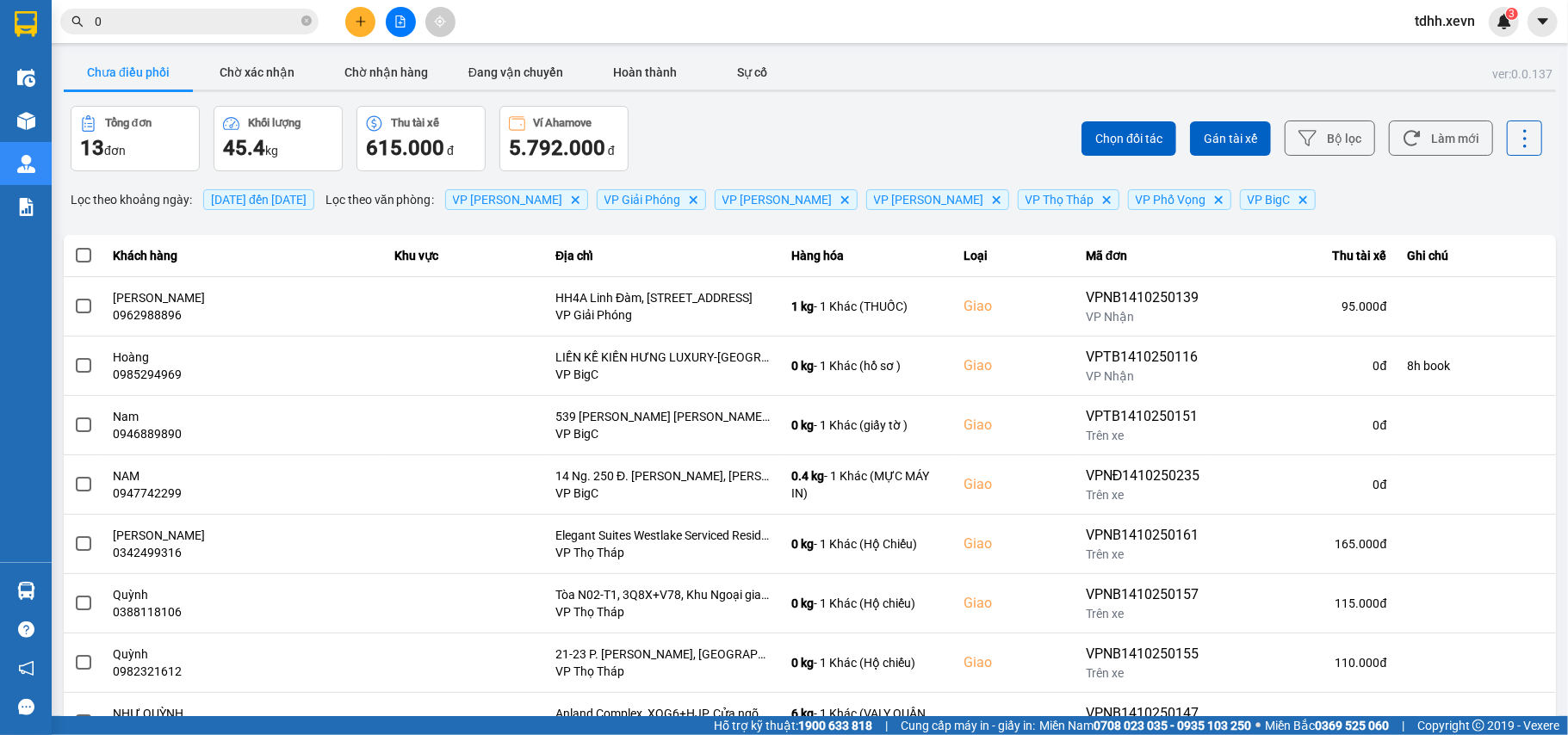
paste input "837174351"
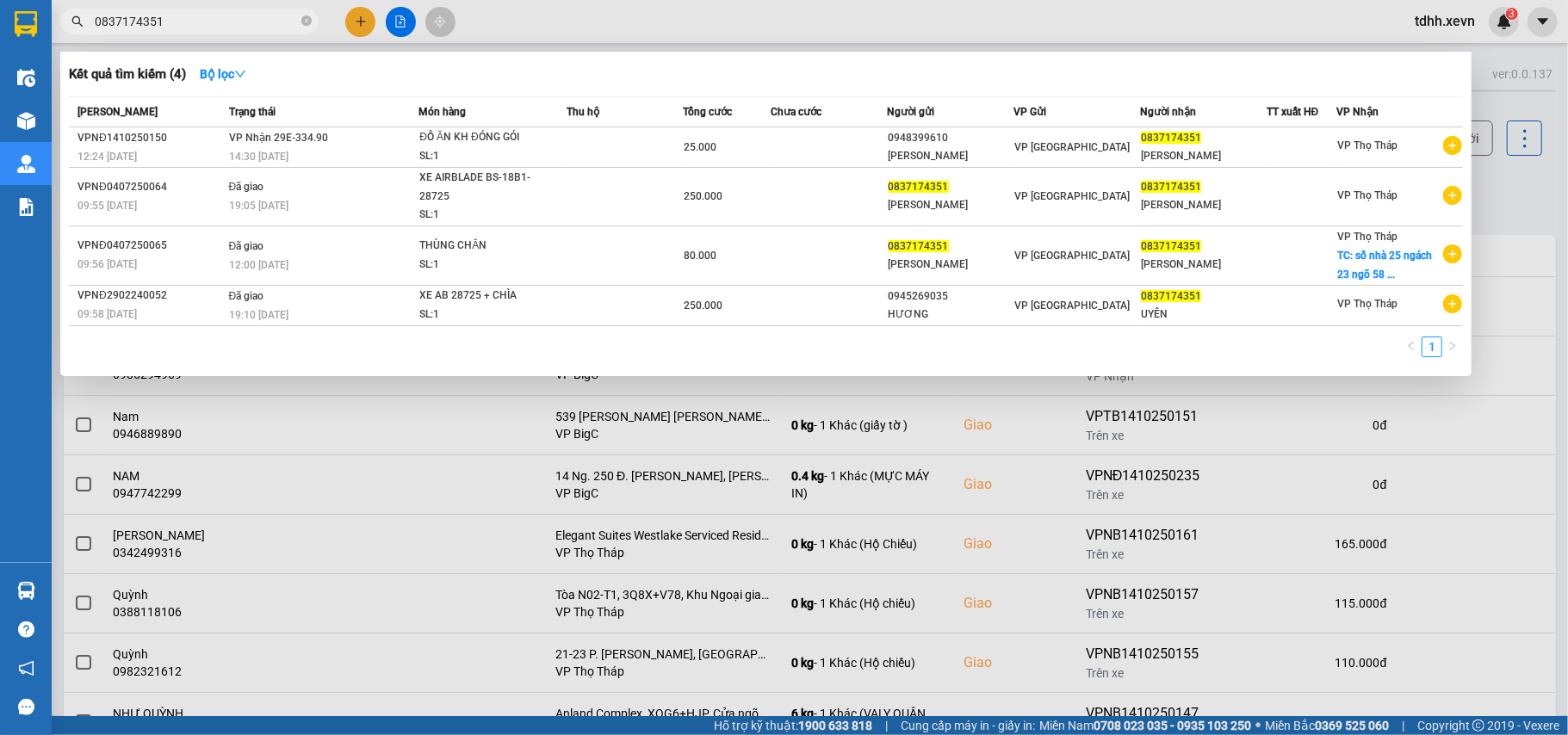
type input "0837174351"
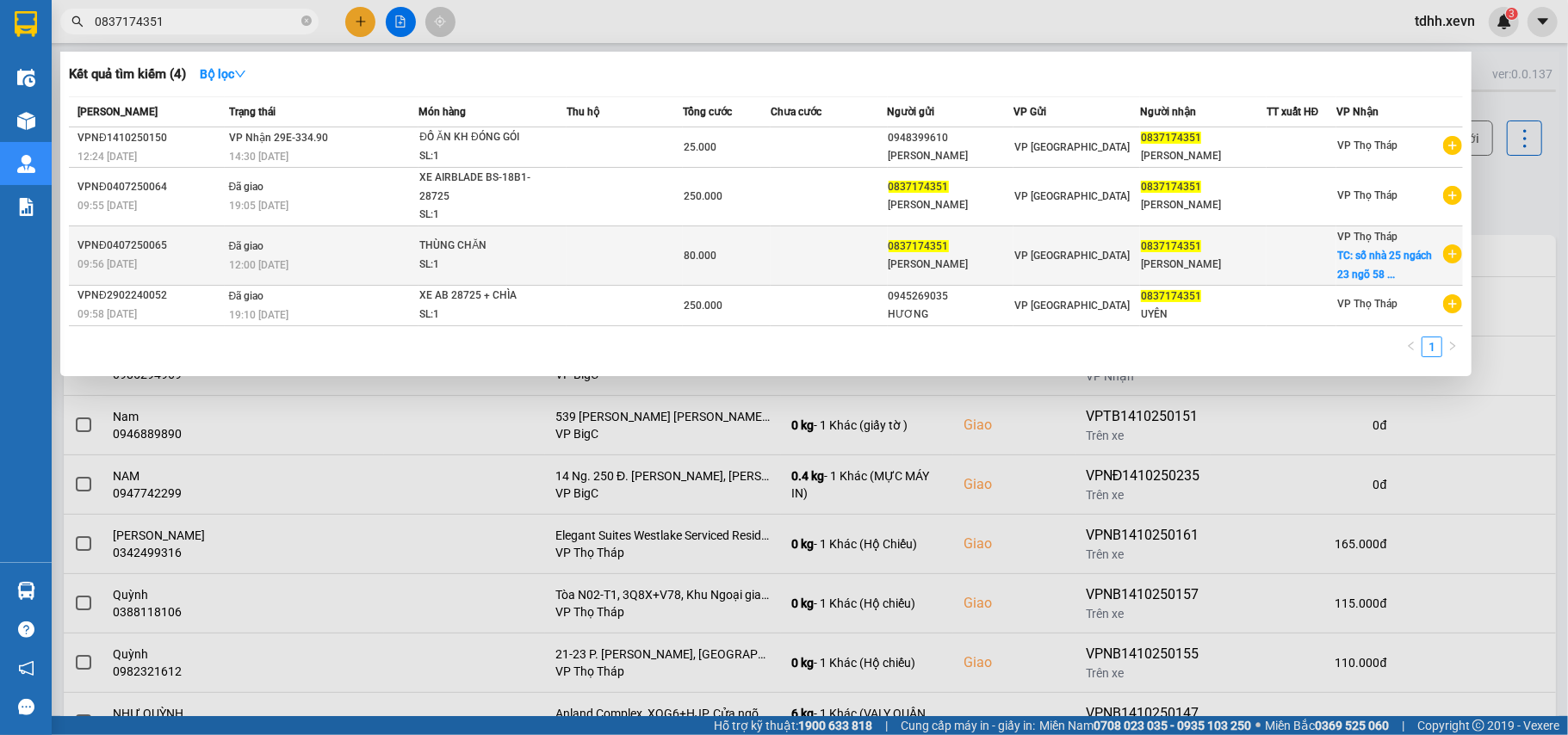
click at [980, 262] on div "[PERSON_NAME]" at bounding box center [951, 264] width 125 height 18
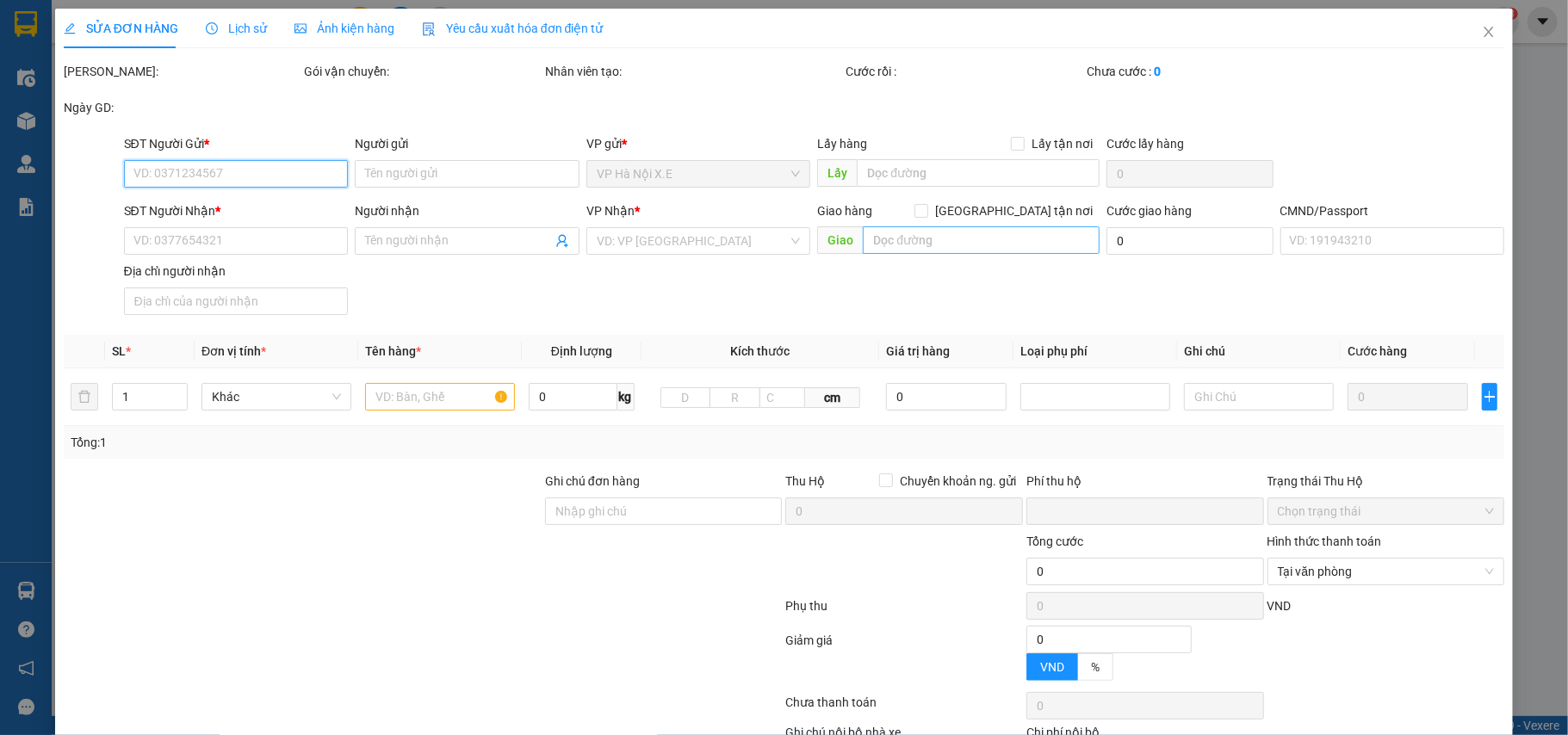
type input "0837174351"
type input "[PERSON_NAME]"
type input "0837174351"
type input "[PERSON_NAME]"
checkbox input "true"
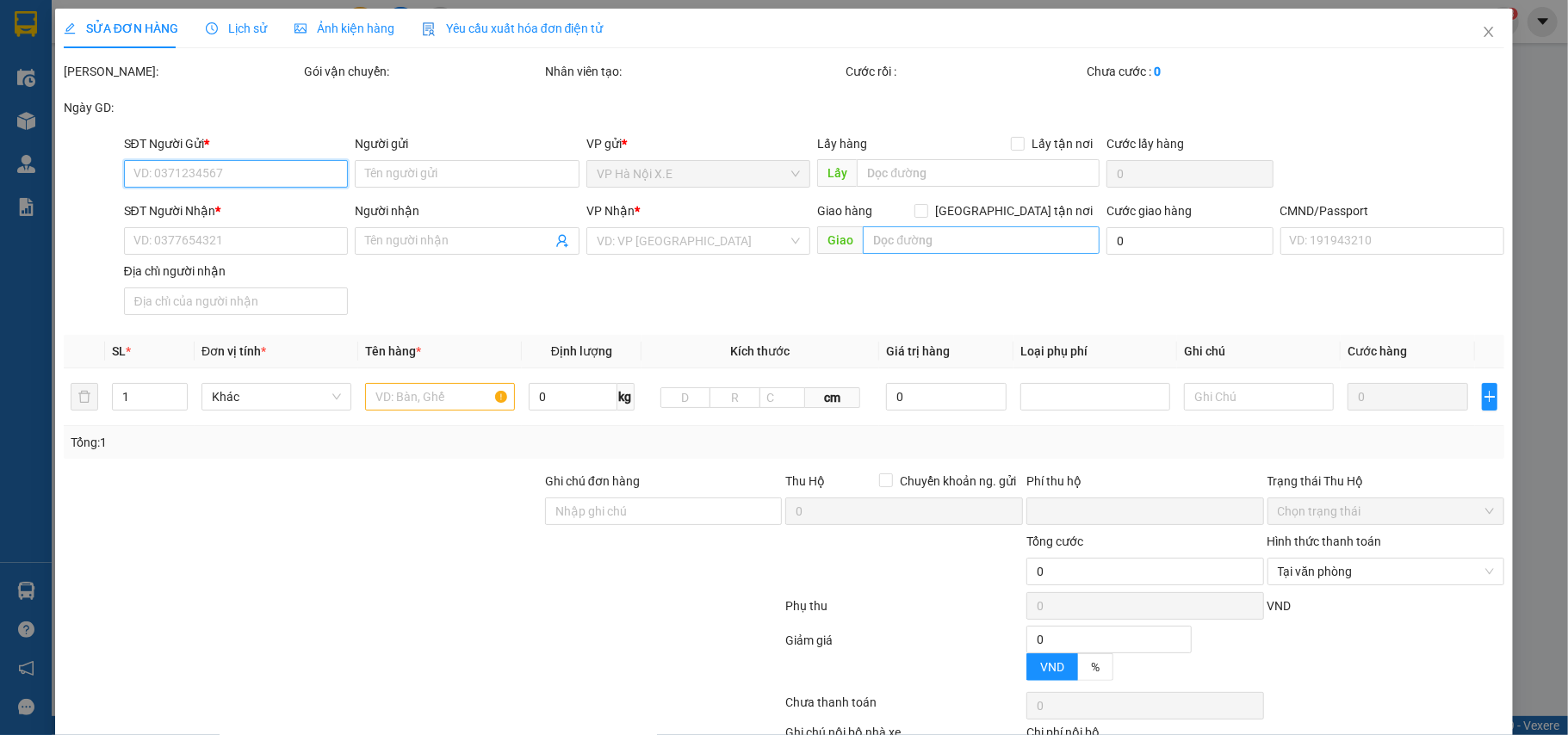
type input "số nhà 25 ngách 23 ngõ 58 P. [PERSON_NAME], [PERSON_NAME], [GEOGRAPHIC_DATA], […"
type input "40.000"
type input "1"
type input "0"
type input "80.000"
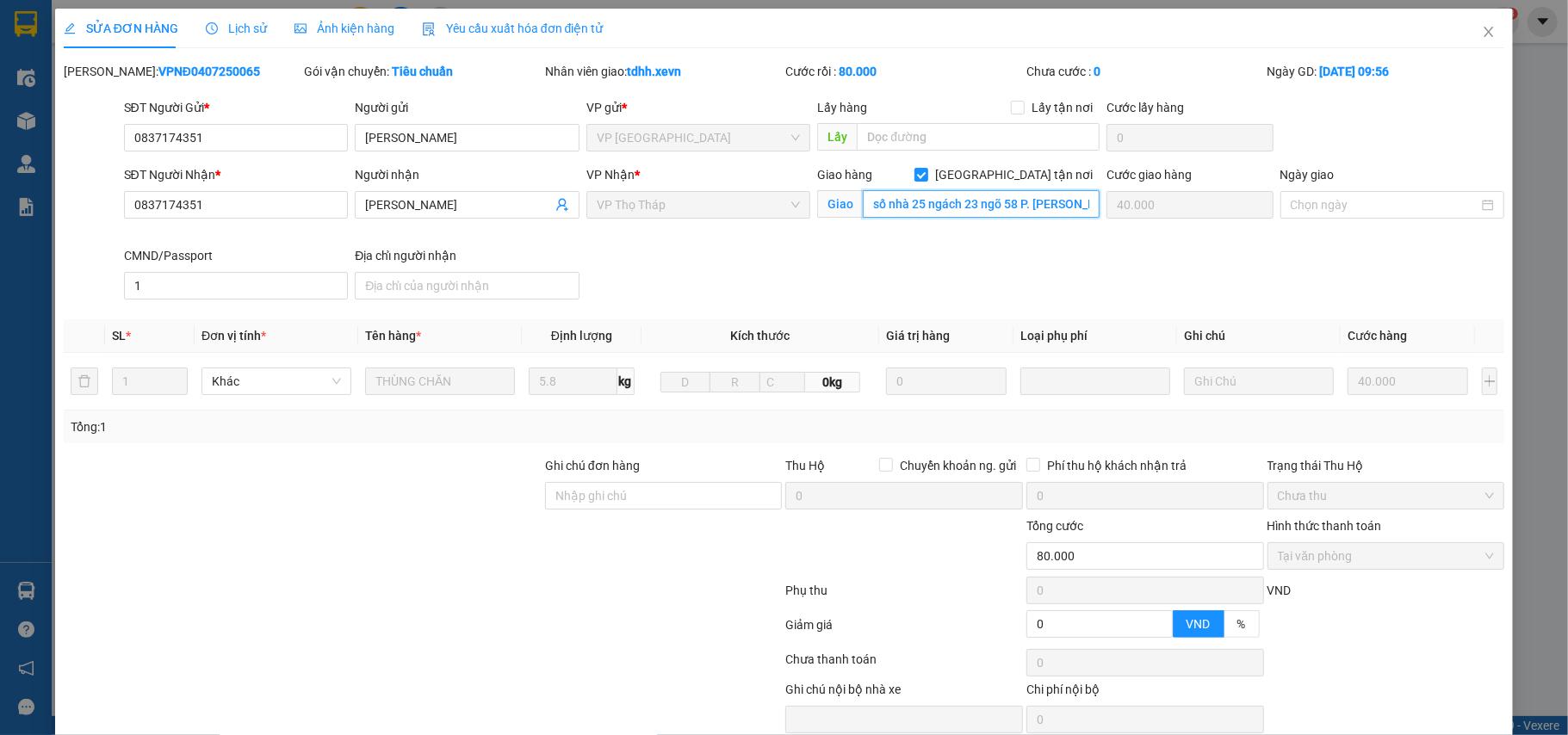
click at [981, 208] on input "số nhà 25 ngách 23 ngõ 58 P. [PERSON_NAME], [PERSON_NAME], [GEOGRAPHIC_DATA], […" at bounding box center [981, 203] width 237 height 28
click at [1481, 28] on icon "close" at bounding box center [1488, 32] width 13 height 13
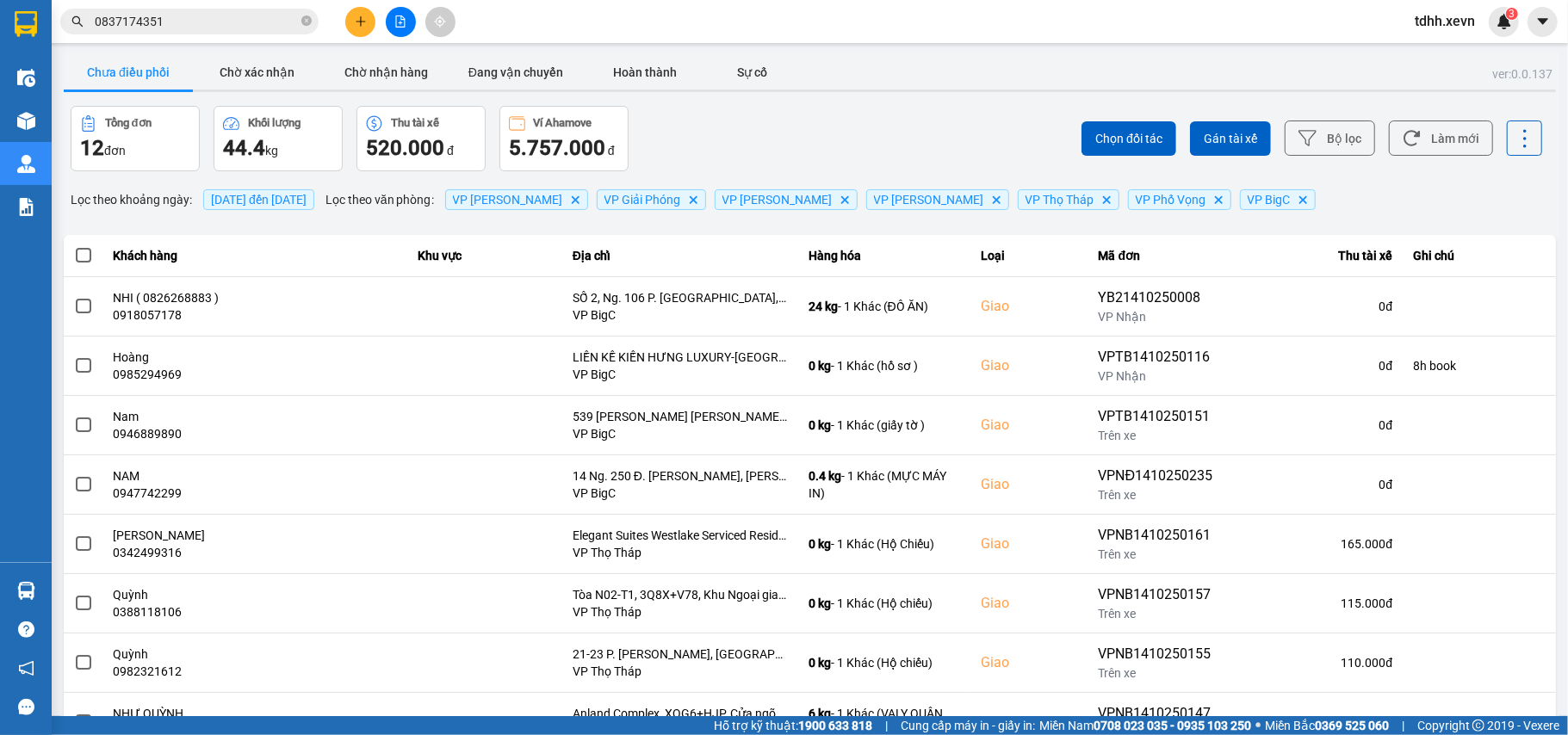
click at [204, 21] on input "0837174351" at bounding box center [196, 22] width 203 height 19
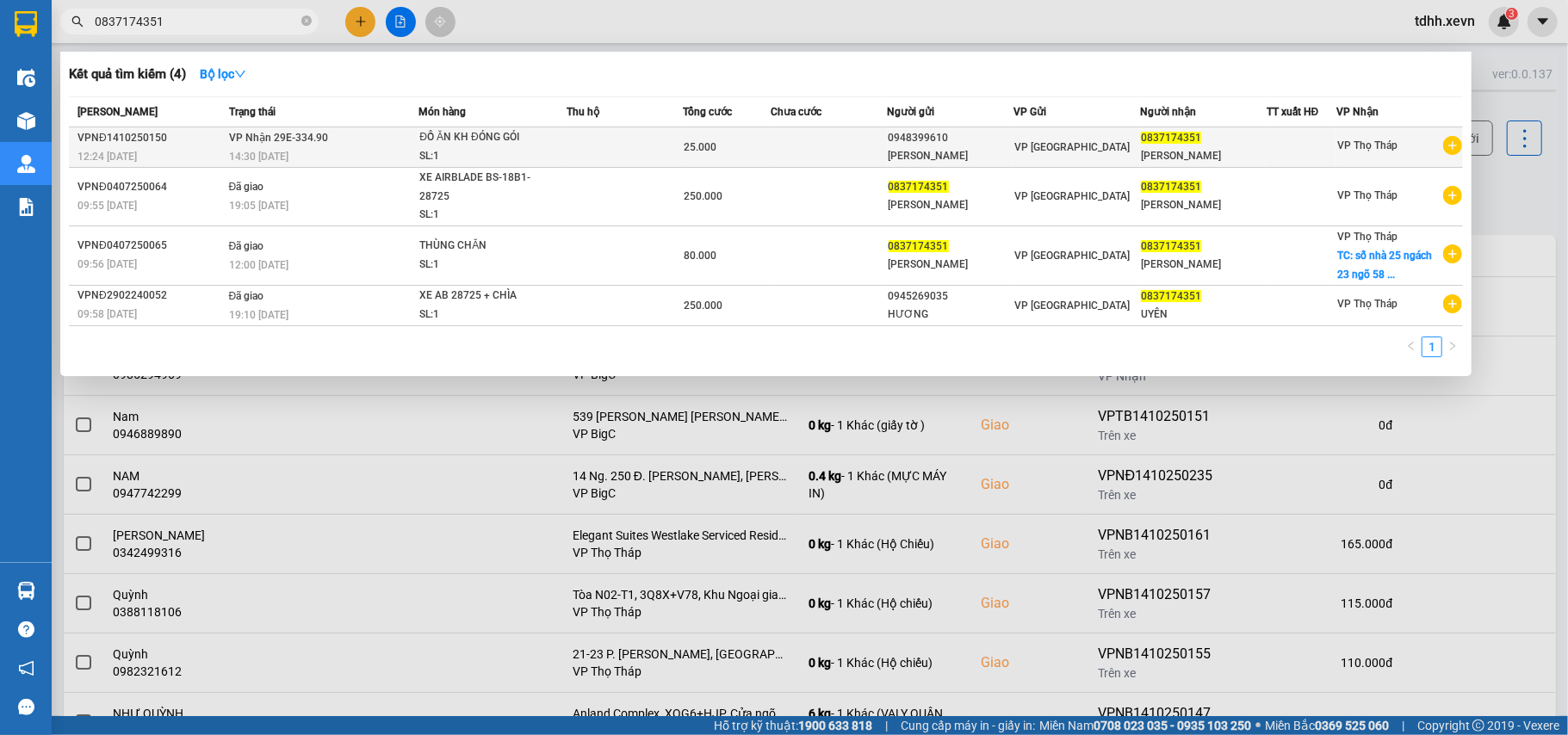
click at [773, 142] on td at bounding box center [829, 147] width 117 height 40
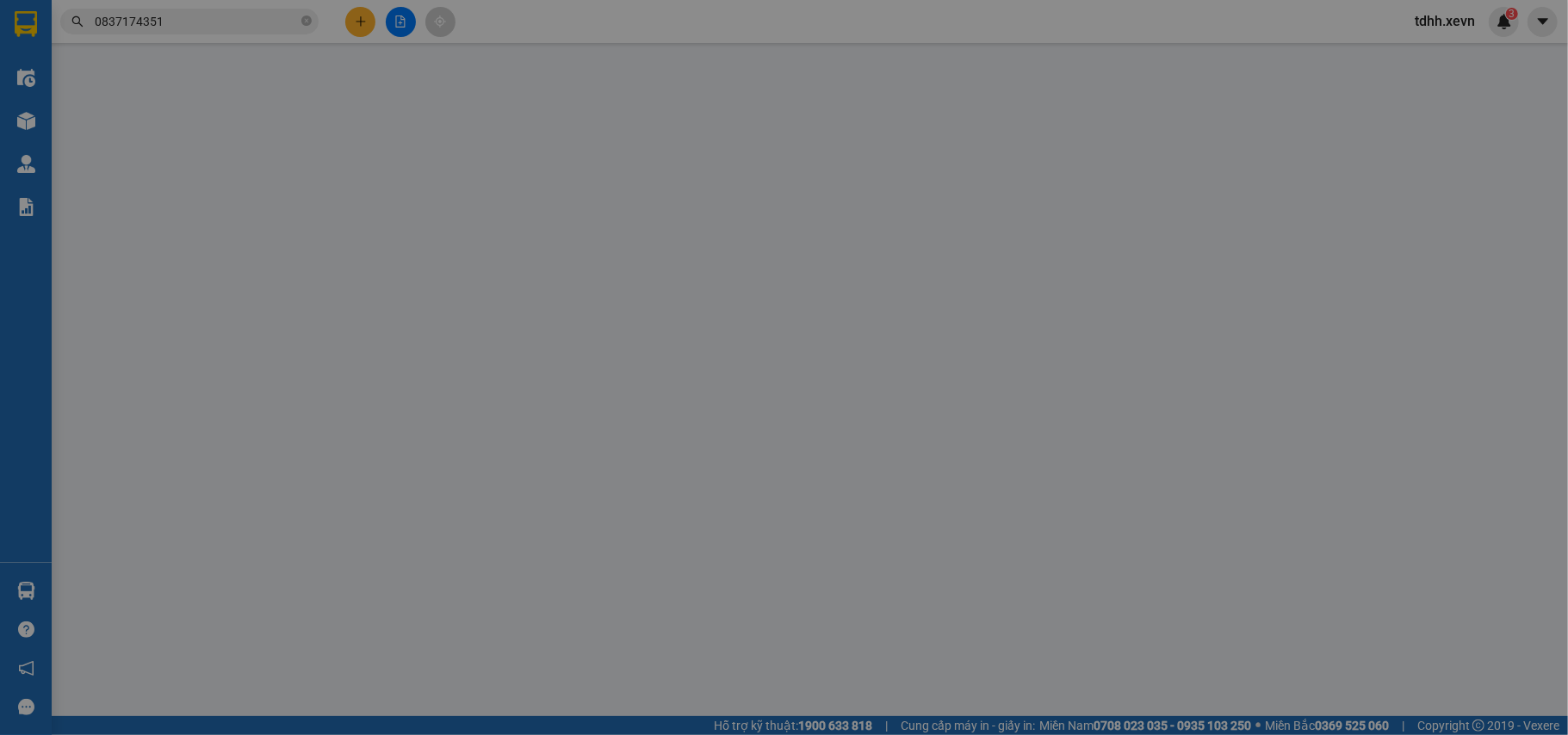
type input "0948399610"
type input "[PERSON_NAME]"
type input "0837174351"
type input "[PERSON_NAME]"
type input "1"
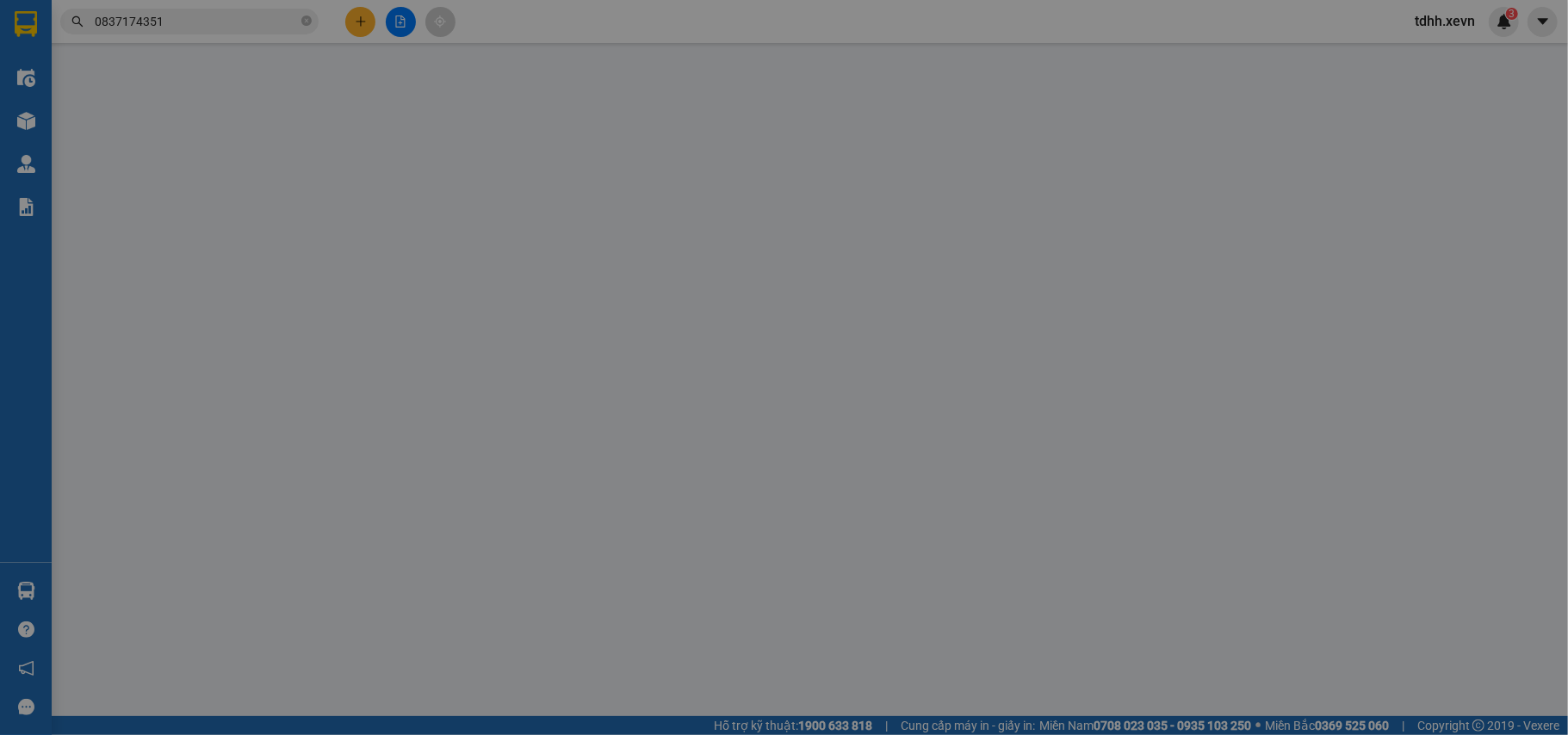
type input "0"
type input "25.000"
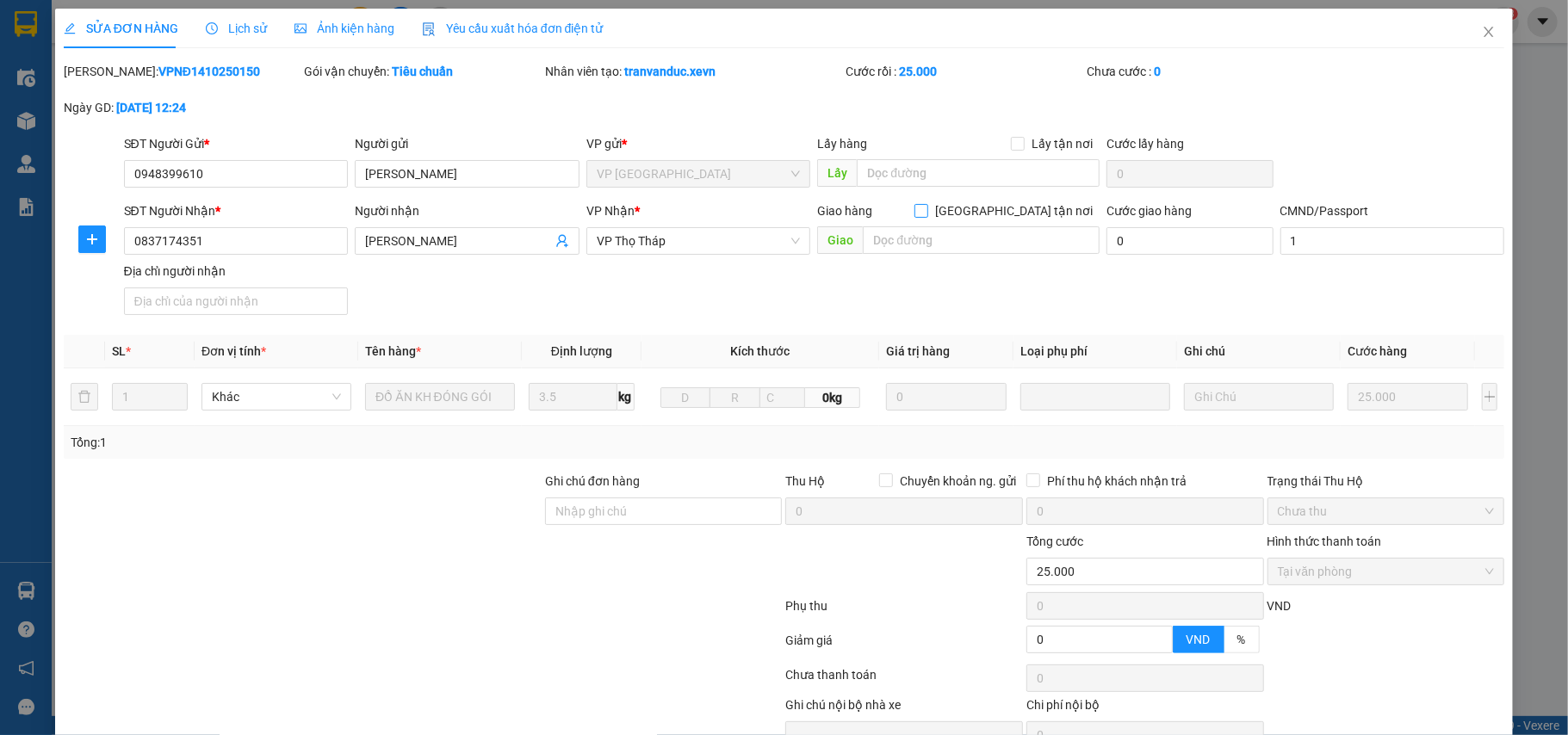
click at [926, 212] on input "[GEOGRAPHIC_DATA] tận nơi" at bounding box center [920, 210] width 13 height 13
checkbox input "true"
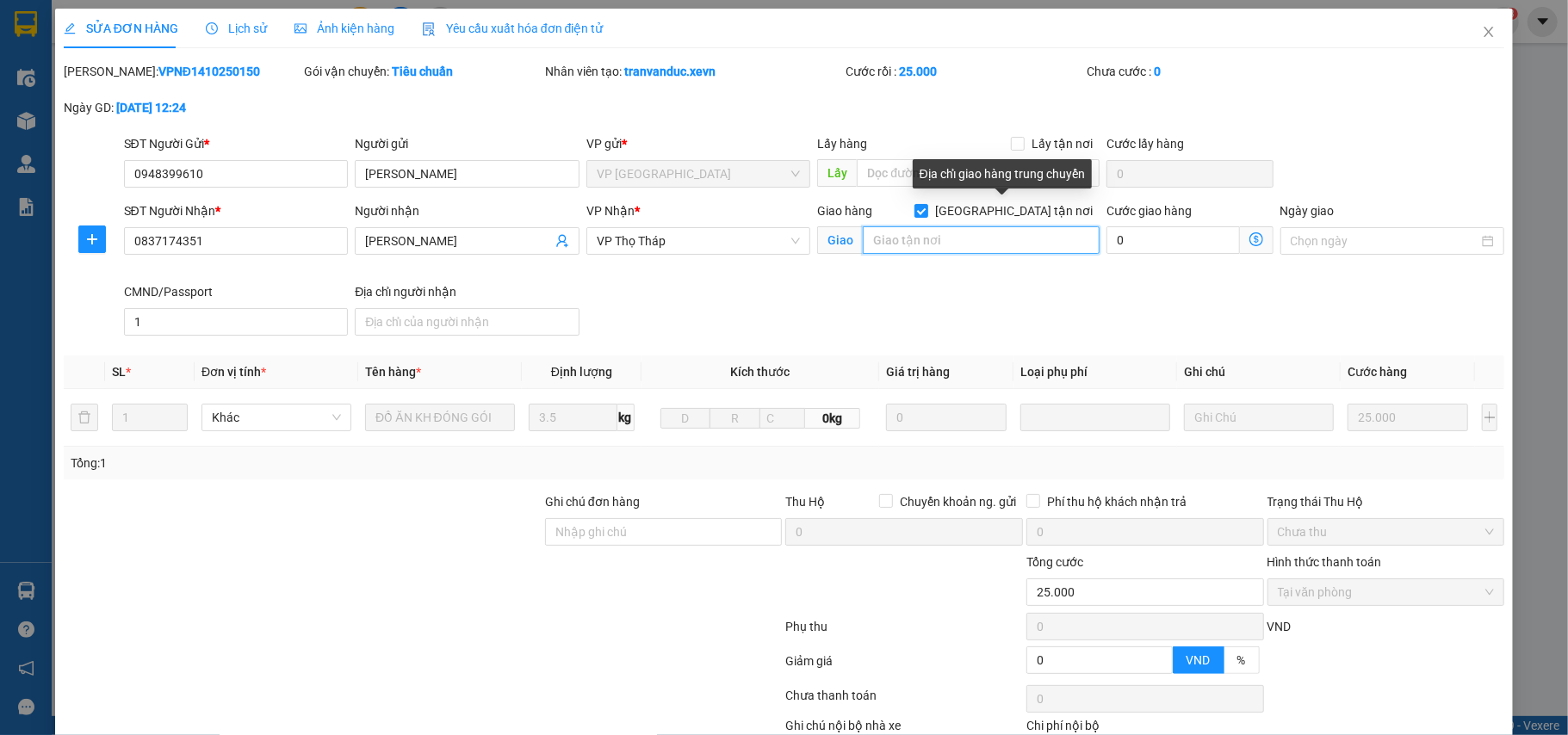
click at [993, 238] on input "text" at bounding box center [981, 240] width 237 height 28
paste input "số nhà 25 ngách 23 ngõ 58 P. [PERSON_NAME], [PERSON_NAME], [GEOGRAPHIC_DATA], […"
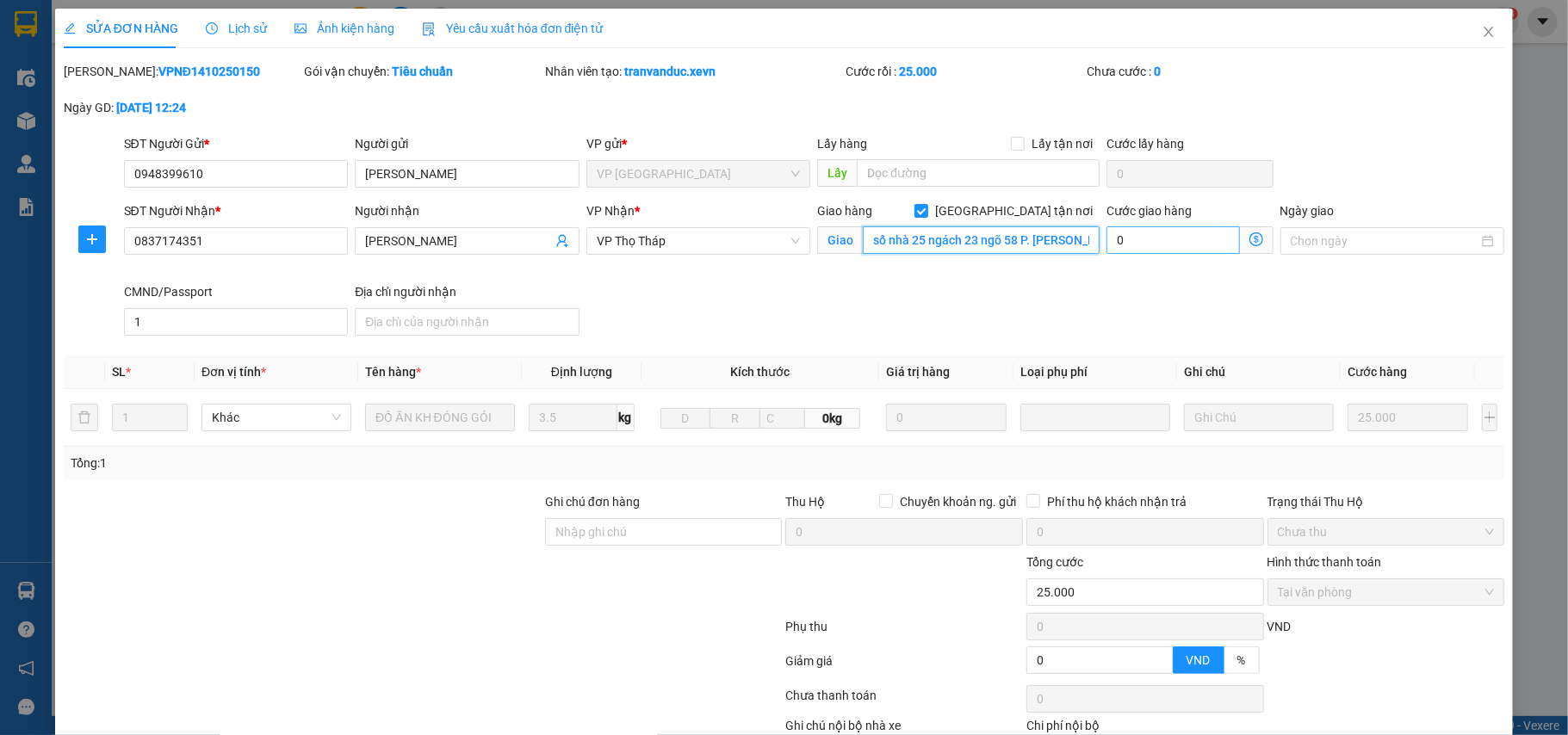
scroll to position [0, 253]
type input "số nhà 25 ngách 23 ngõ 58 P. [PERSON_NAME], [PERSON_NAME], [GEOGRAPHIC_DATA], […"
click at [1140, 241] on input "0" at bounding box center [1173, 240] width 133 height 28
type input "25.005"
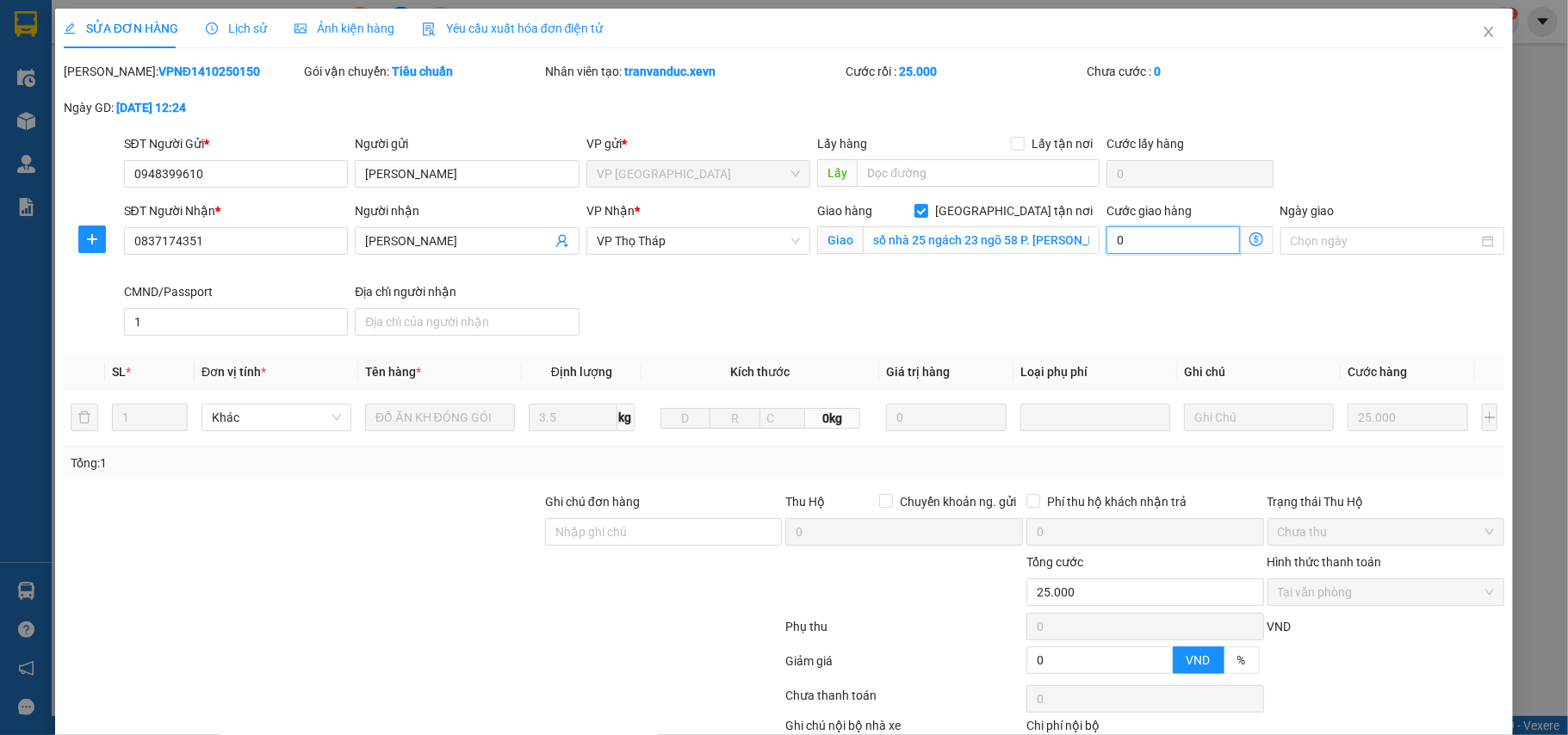
type input "5"
type input "25.050"
type input "50"
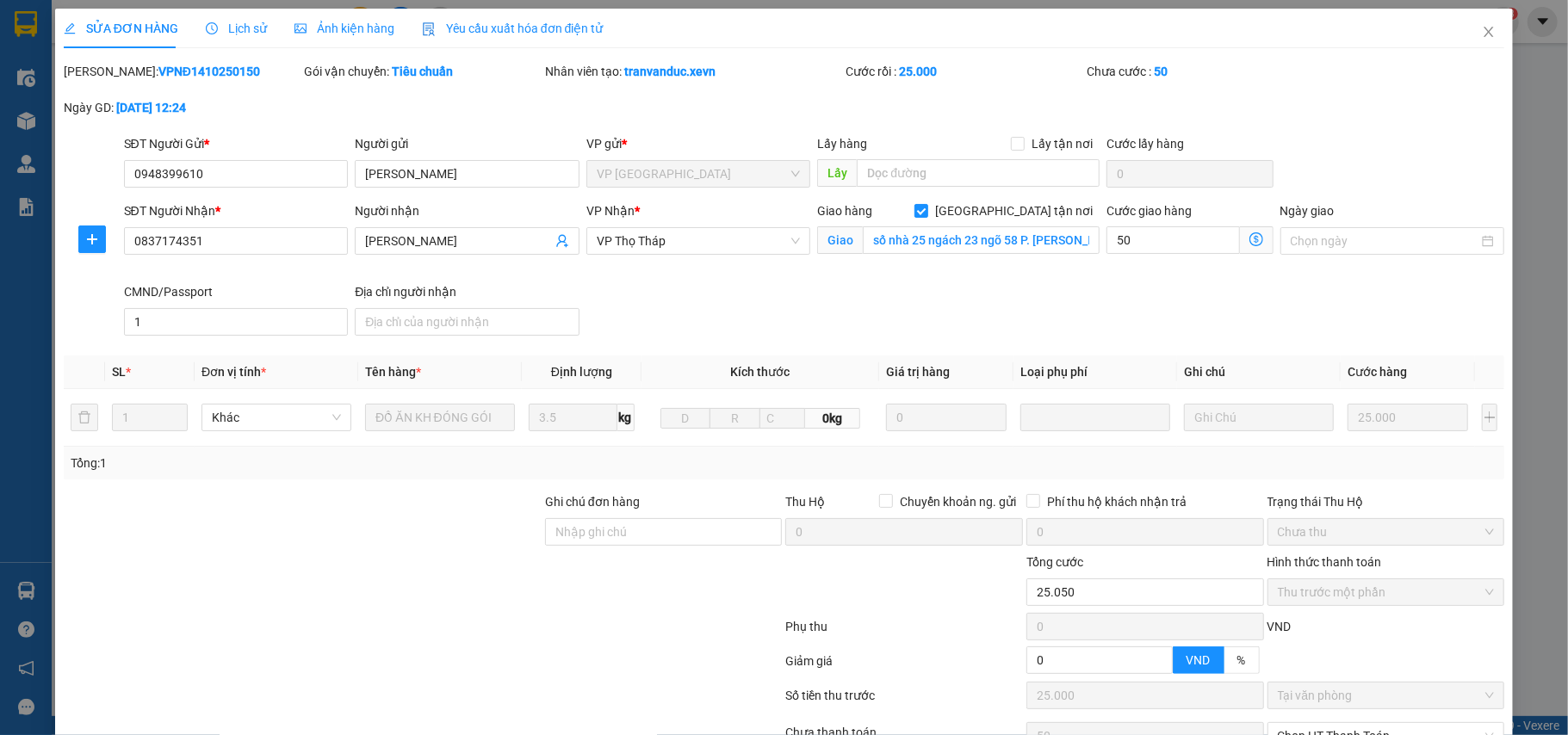
type input "75.000"
type input "50.000"
click at [1013, 297] on div "SĐT Người Nhận * 0837174351 Người nhận [PERSON_NAME] VP Nhận * VP Thọ Tháp Giao…" at bounding box center [814, 272] width 1388 height 142
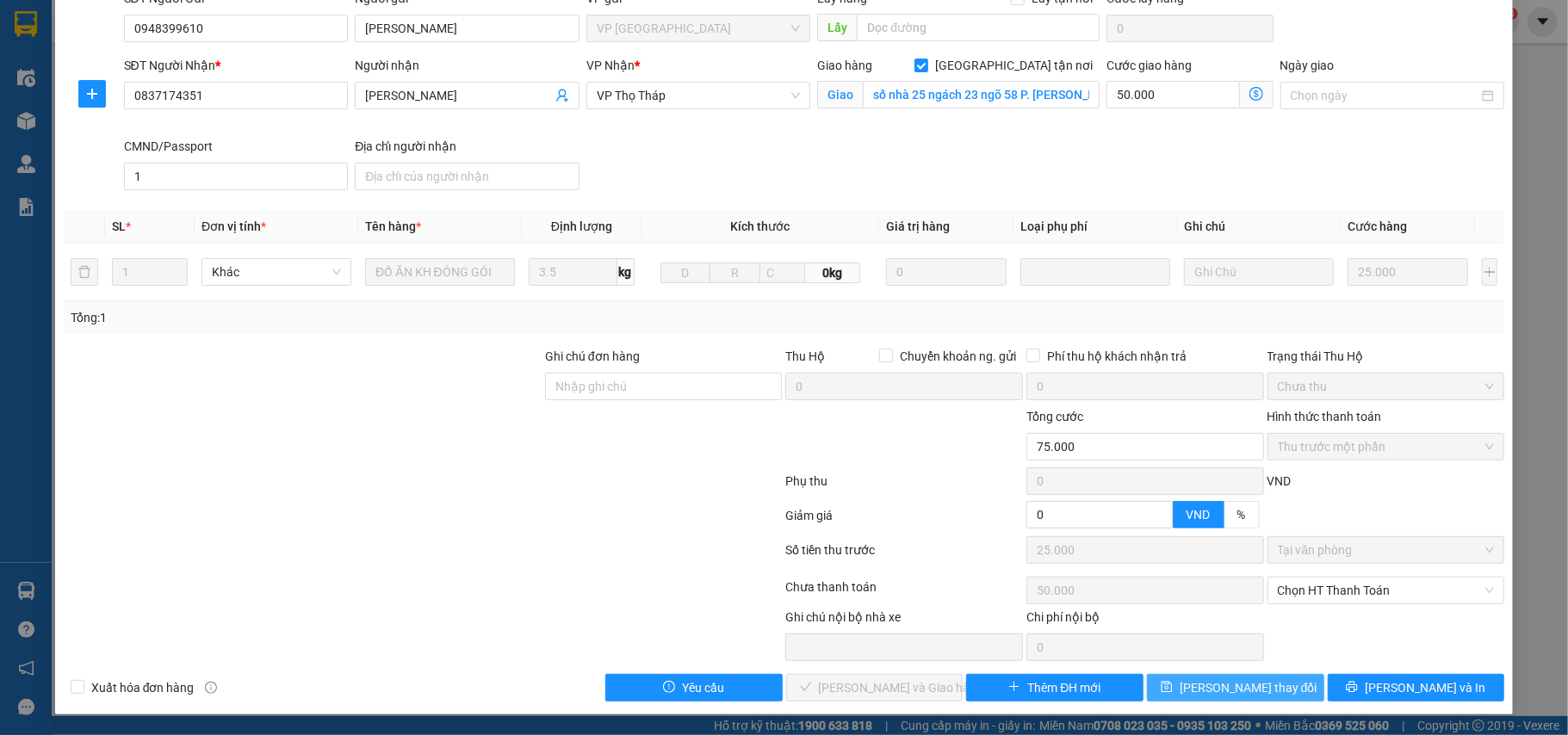
click at [1212, 682] on span "[PERSON_NAME] thay đổi" at bounding box center [1248, 688] width 138 height 19
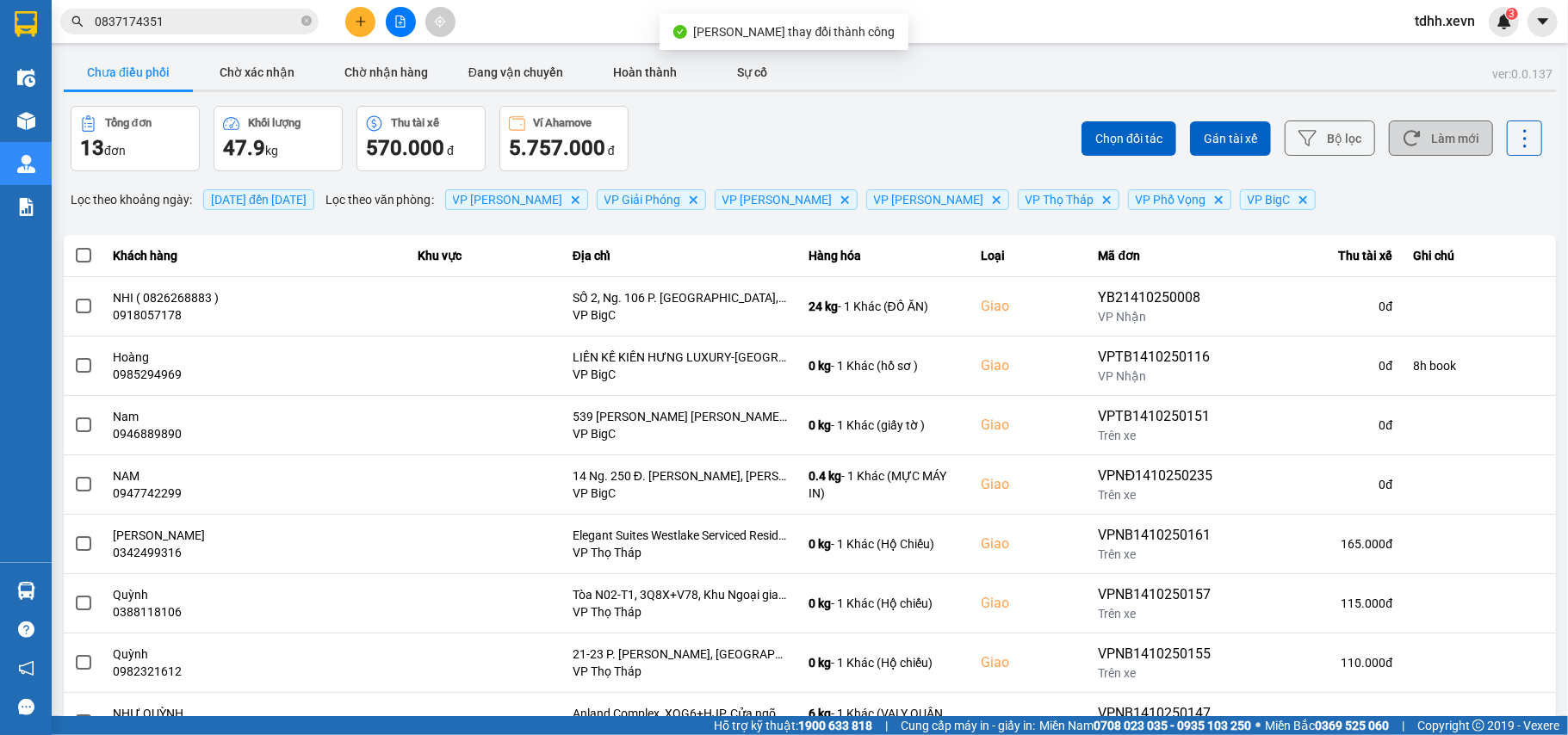
click at [1443, 134] on button "Làm mới" at bounding box center [1441, 138] width 104 height 36
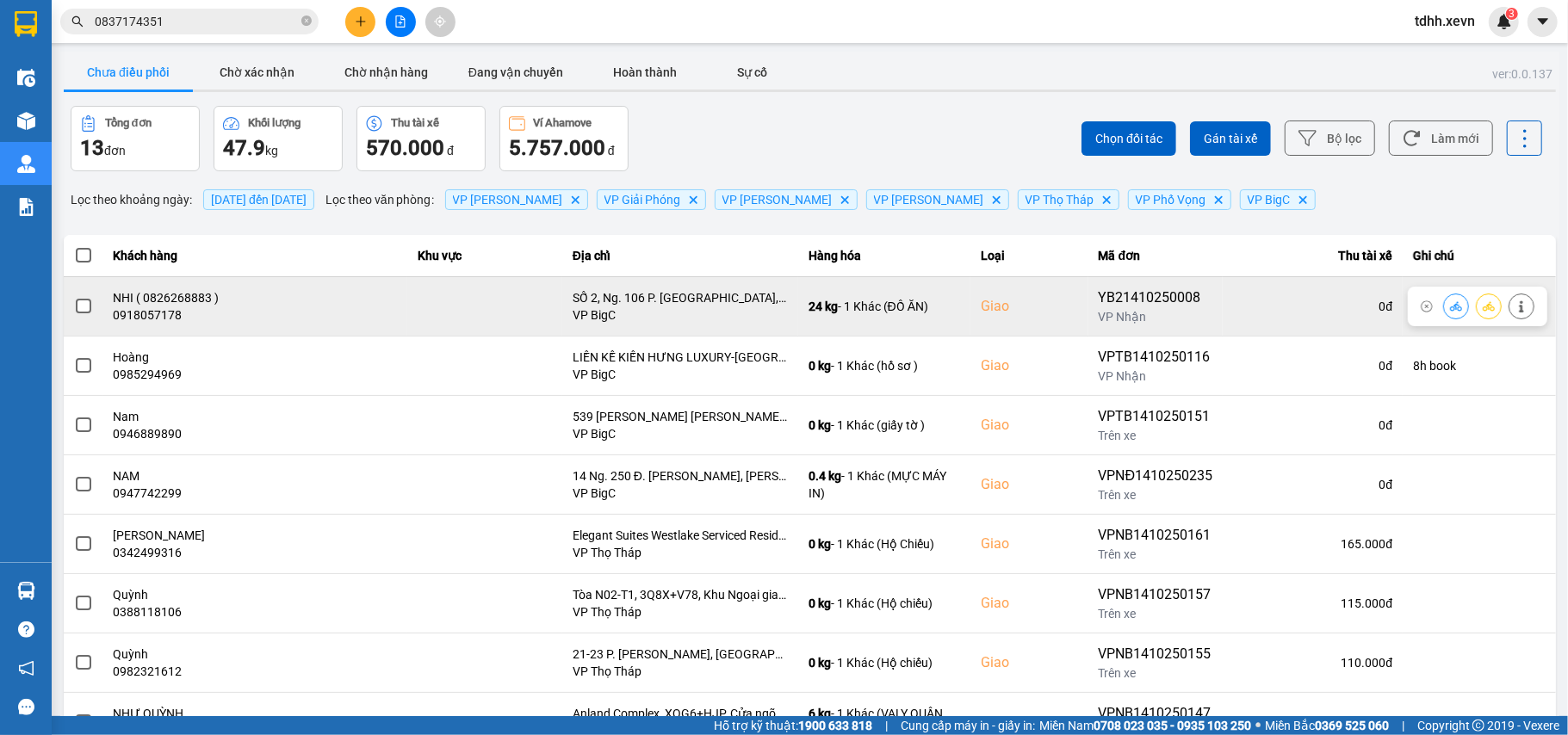
click at [1510, 313] on button at bounding box center [1521, 305] width 24 height 30
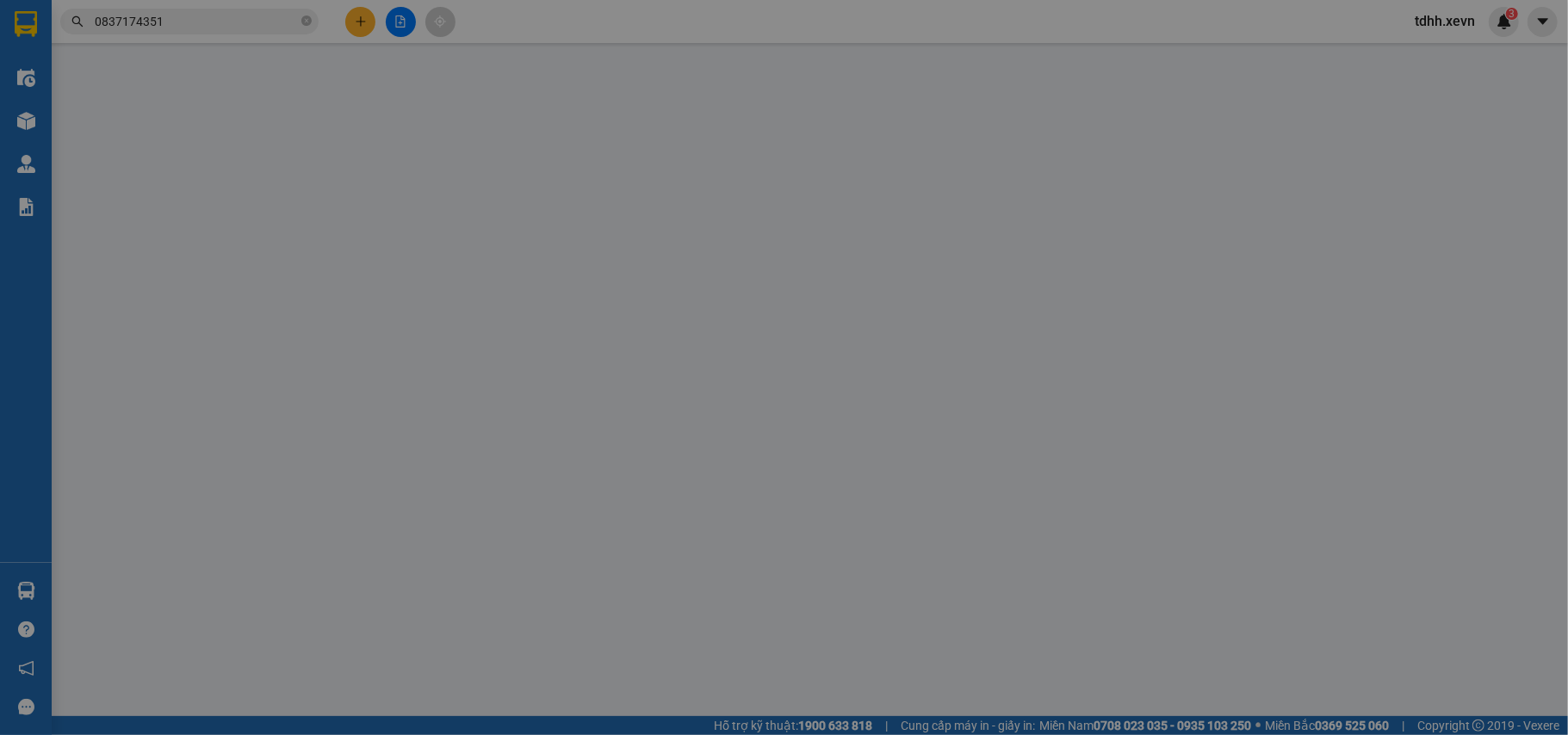
type input "0987779397"
type input "HƯỜNG"
type input "0918057178"
type input "NHI ( 0826268883 )"
checkbox input "true"
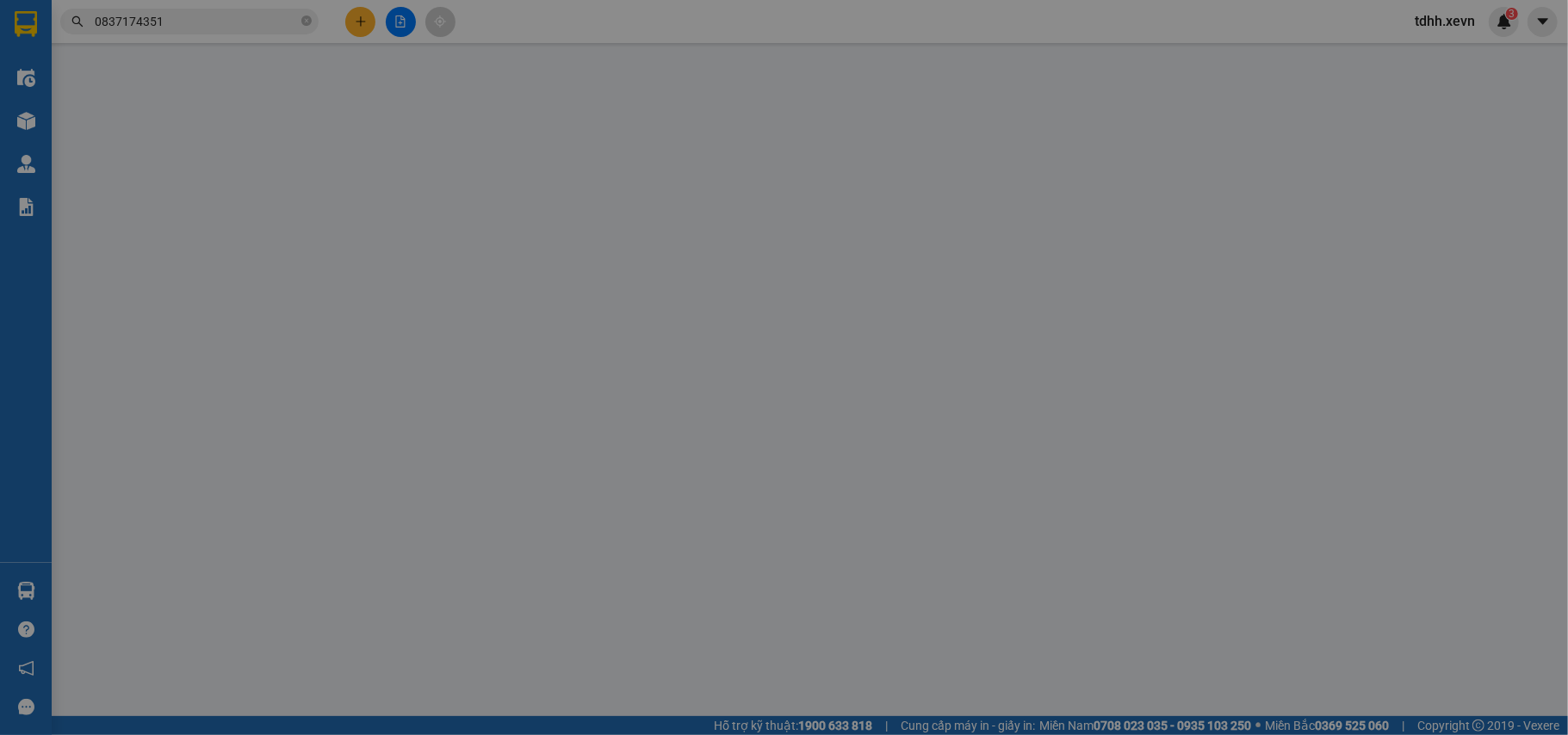
type input "SỐ 2, Ng. 106 P. [GEOGRAPHIC_DATA], [GEOGRAPHIC_DATA], [GEOGRAPHIC_DATA], [GEOG…"
type input "1"
type input "0"
type input "130.000"
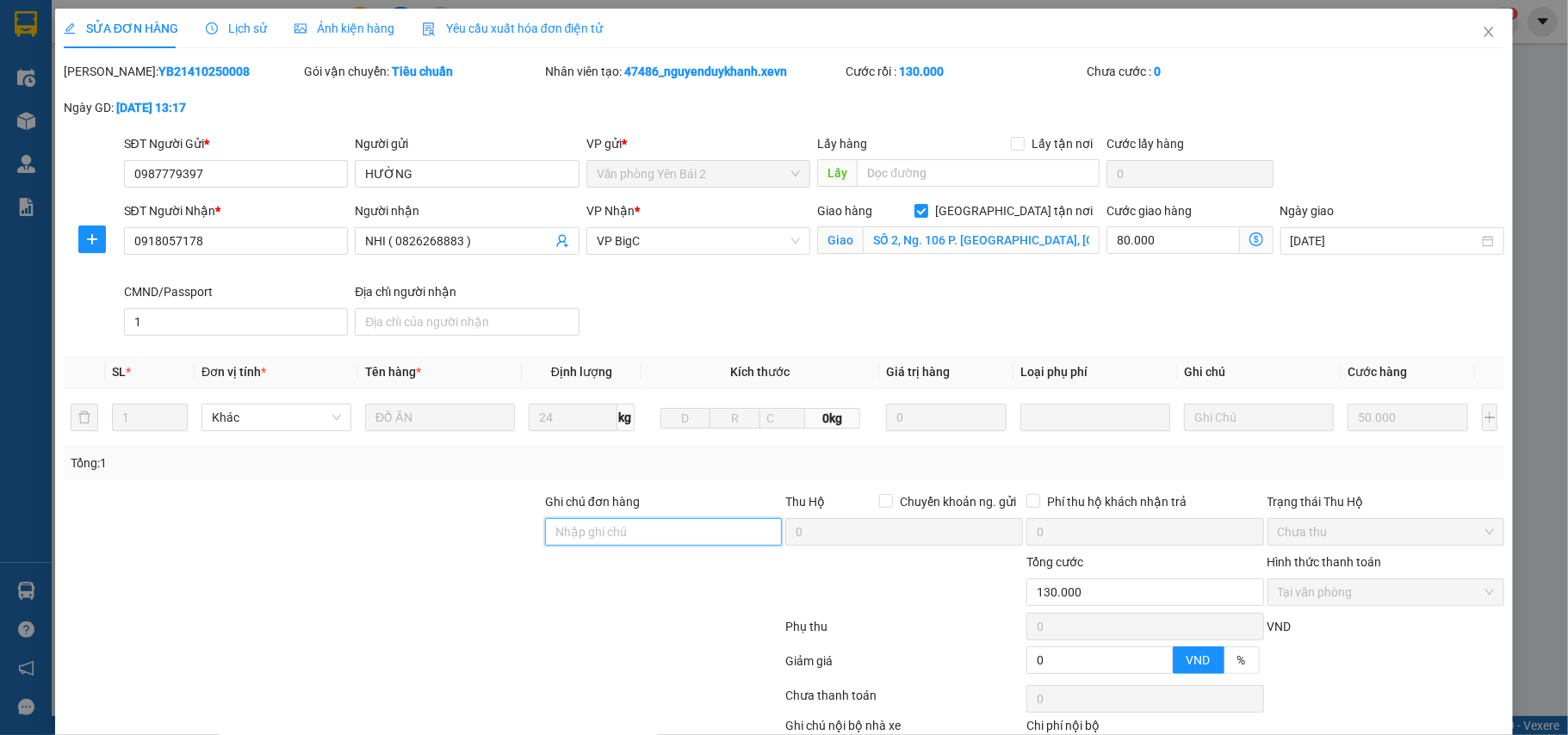
drag, startPoint x: 582, startPoint y: 540, endPoint x: 601, endPoint y: 541, distance: 19.0
click at [582, 540] on input "Ghi chú đơn hàng" at bounding box center [663, 532] width 238 height 28
type input "cần dây"
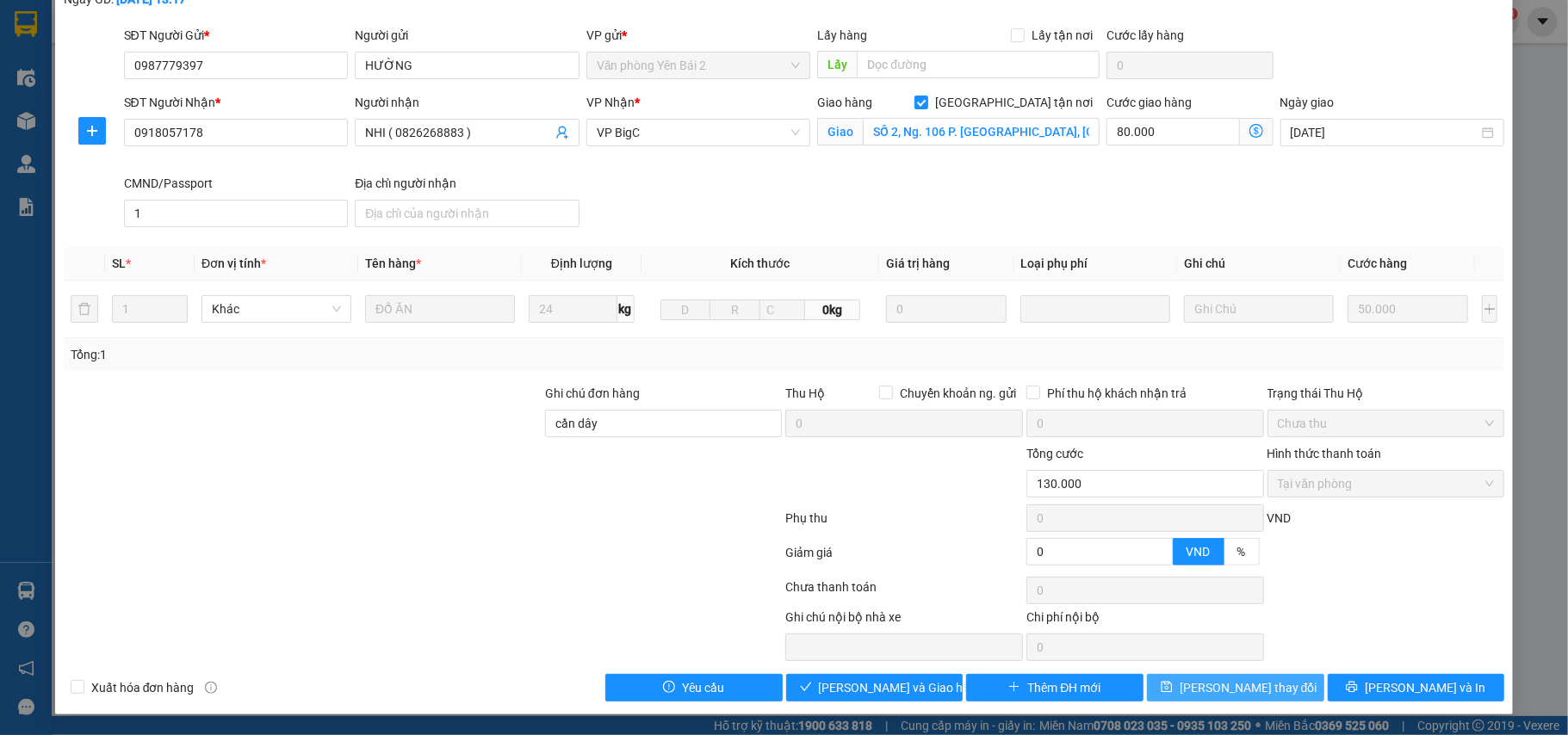
click at [1247, 687] on span "[PERSON_NAME] thay đổi" at bounding box center [1248, 688] width 138 height 19
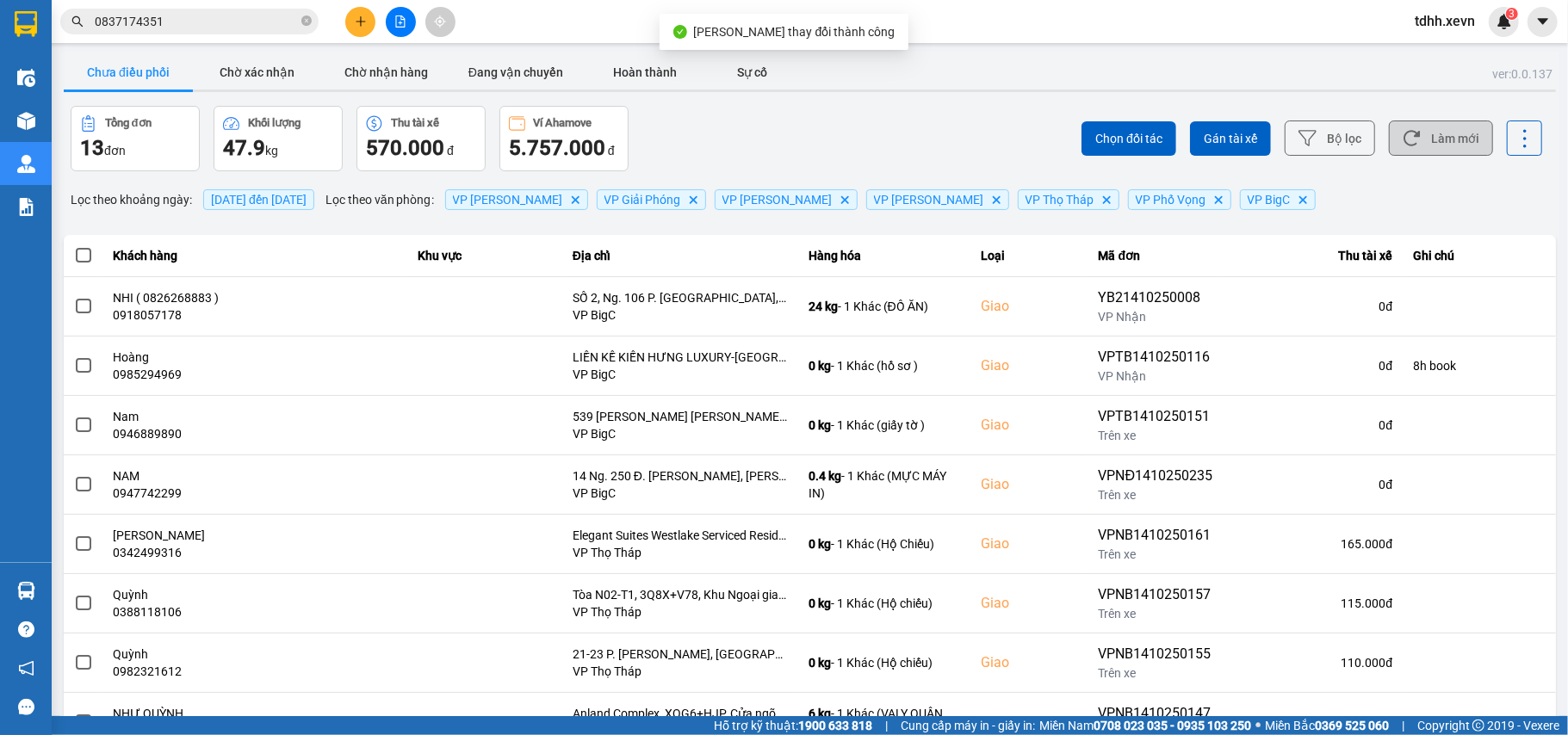
click at [1427, 142] on button "Làm mới" at bounding box center [1441, 138] width 104 height 36
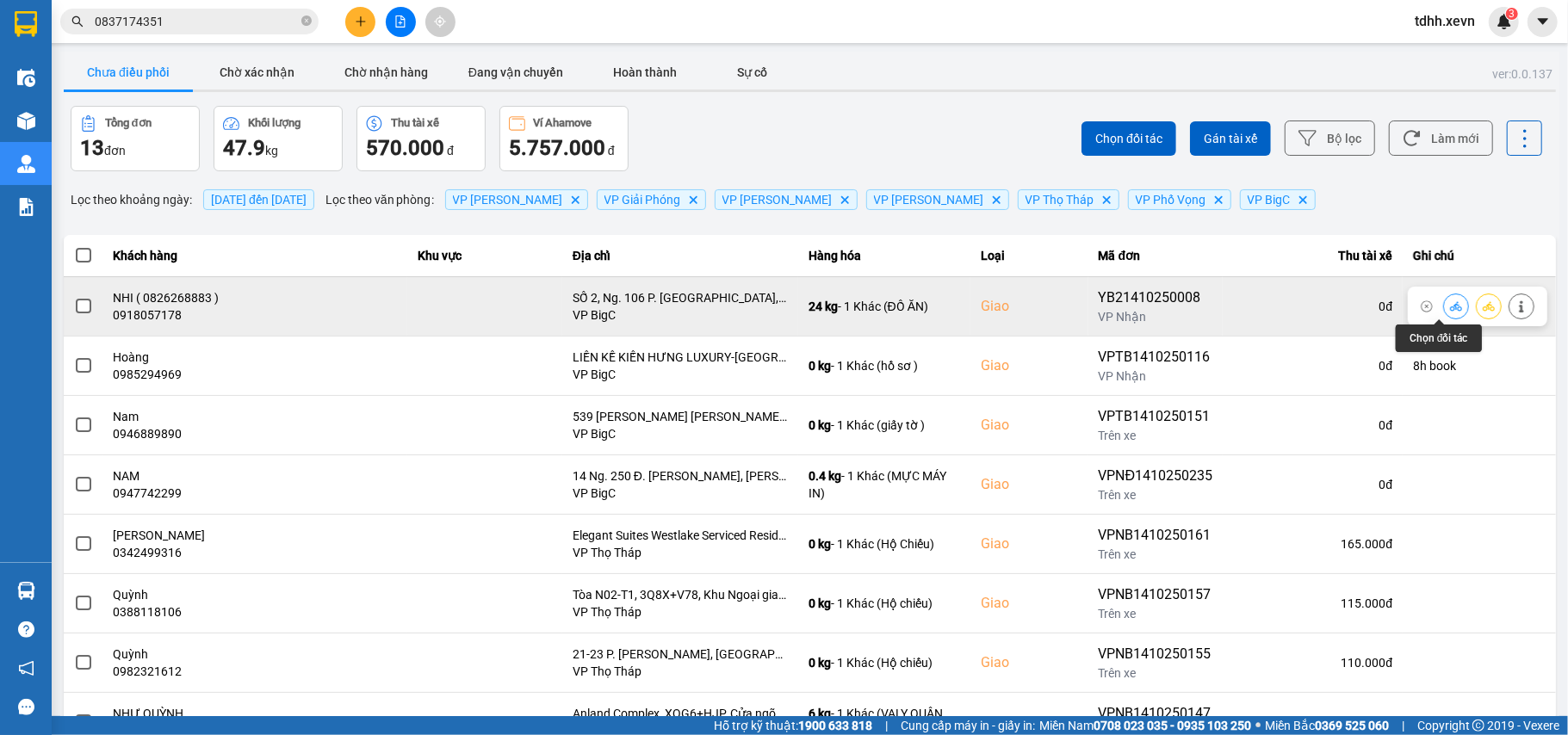
click at [1449, 307] on icon at bounding box center [1455, 306] width 13 height 13
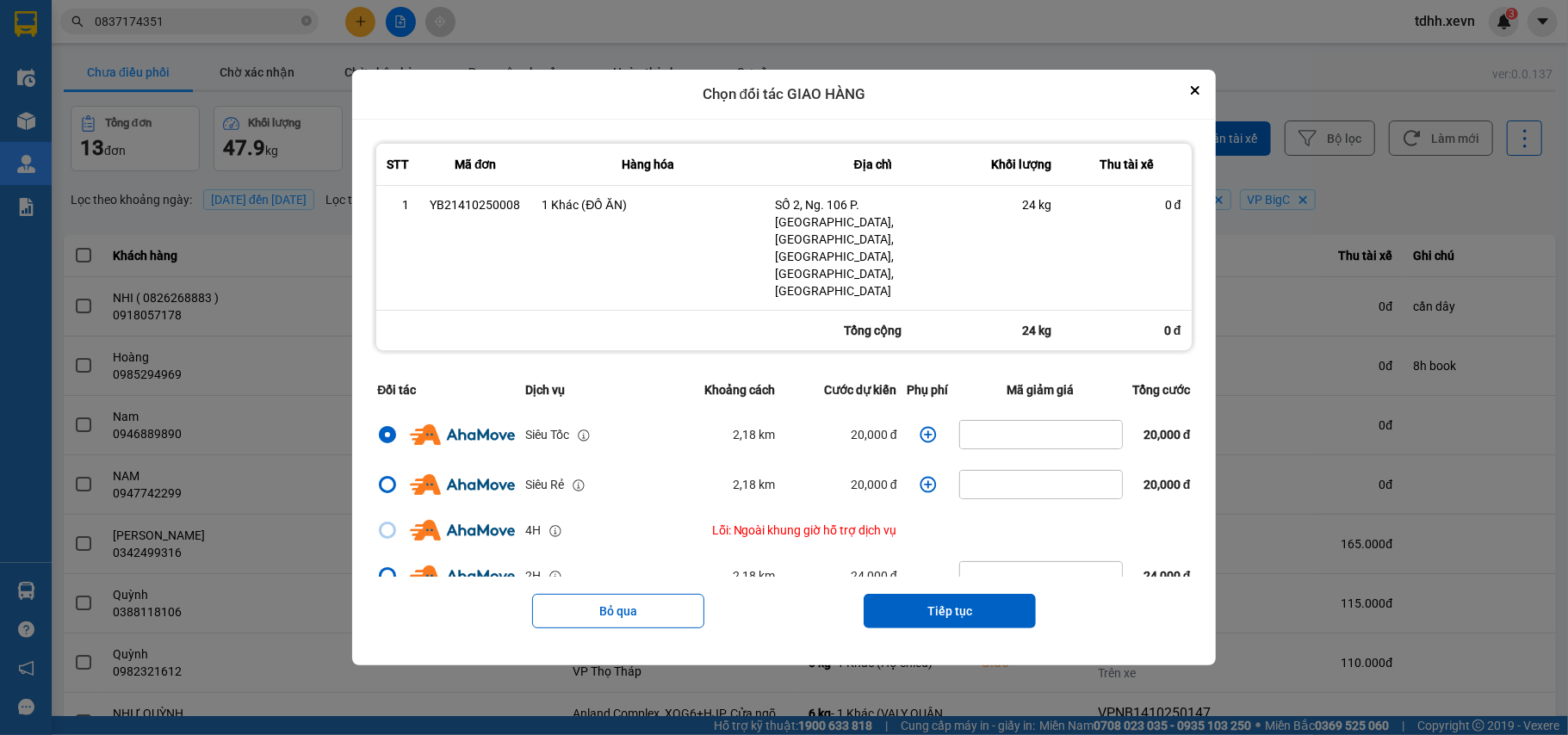
click at [919, 426] on icon "dialog" at bounding box center [928, 434] width 17 height 17
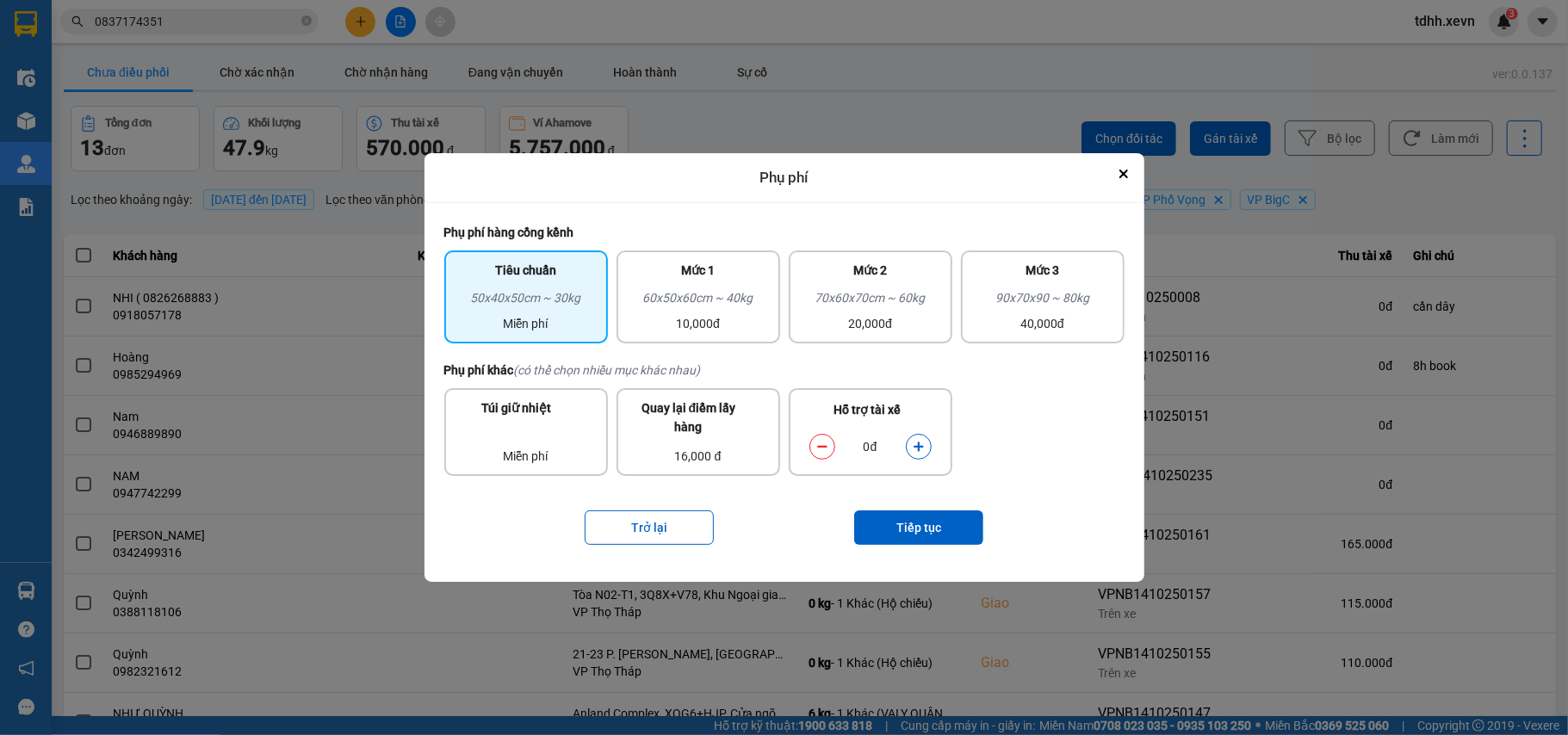
click at [917, 444] on icon "dialog" at bounding box center [918, 446] width 10 height 10
click at [933, 529] on button "Tiếp tục" at bounding box center [918, 528] width 129 height 35
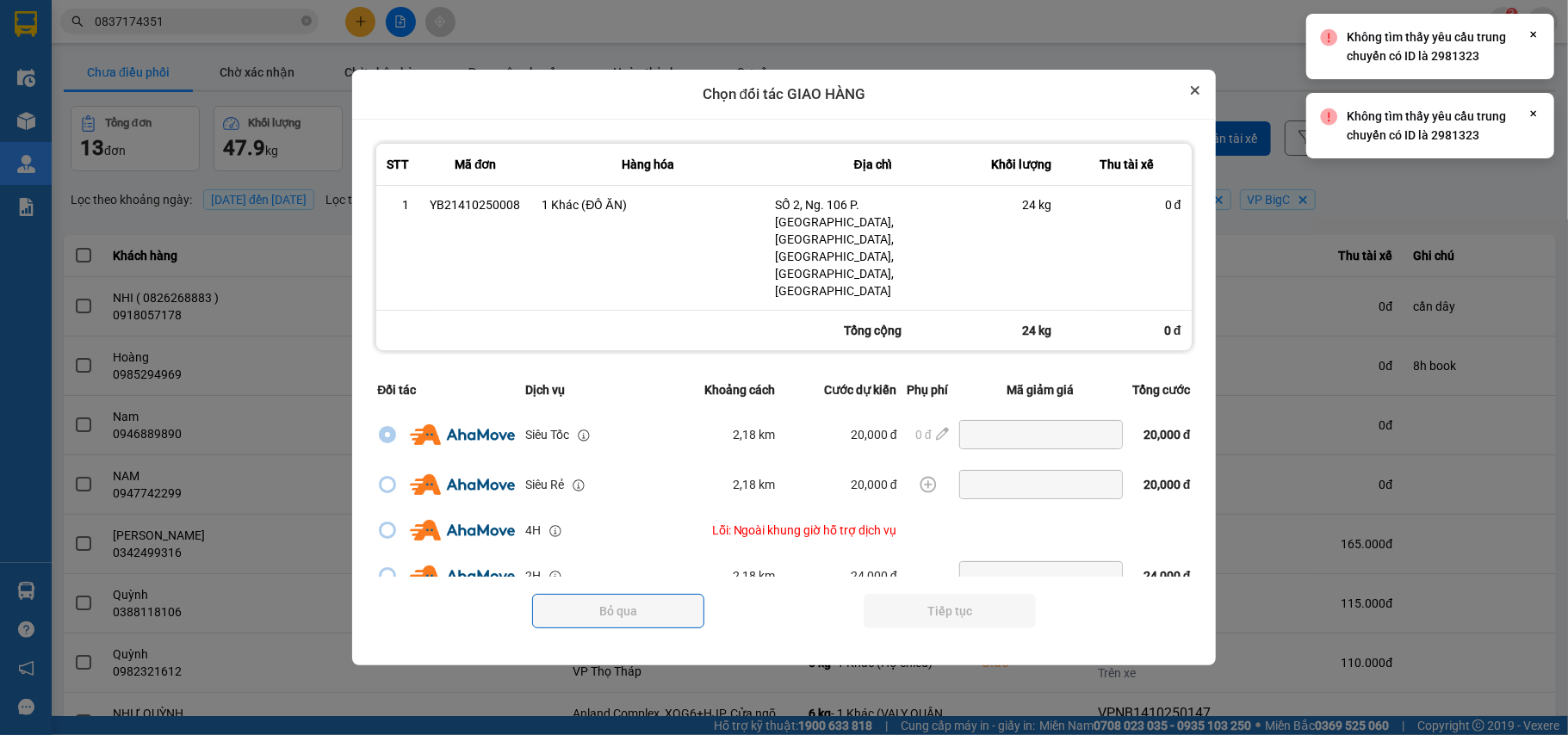
click at [1199, 94] on icon "Close" at bounding box center [1195, 90] width 9 height 9
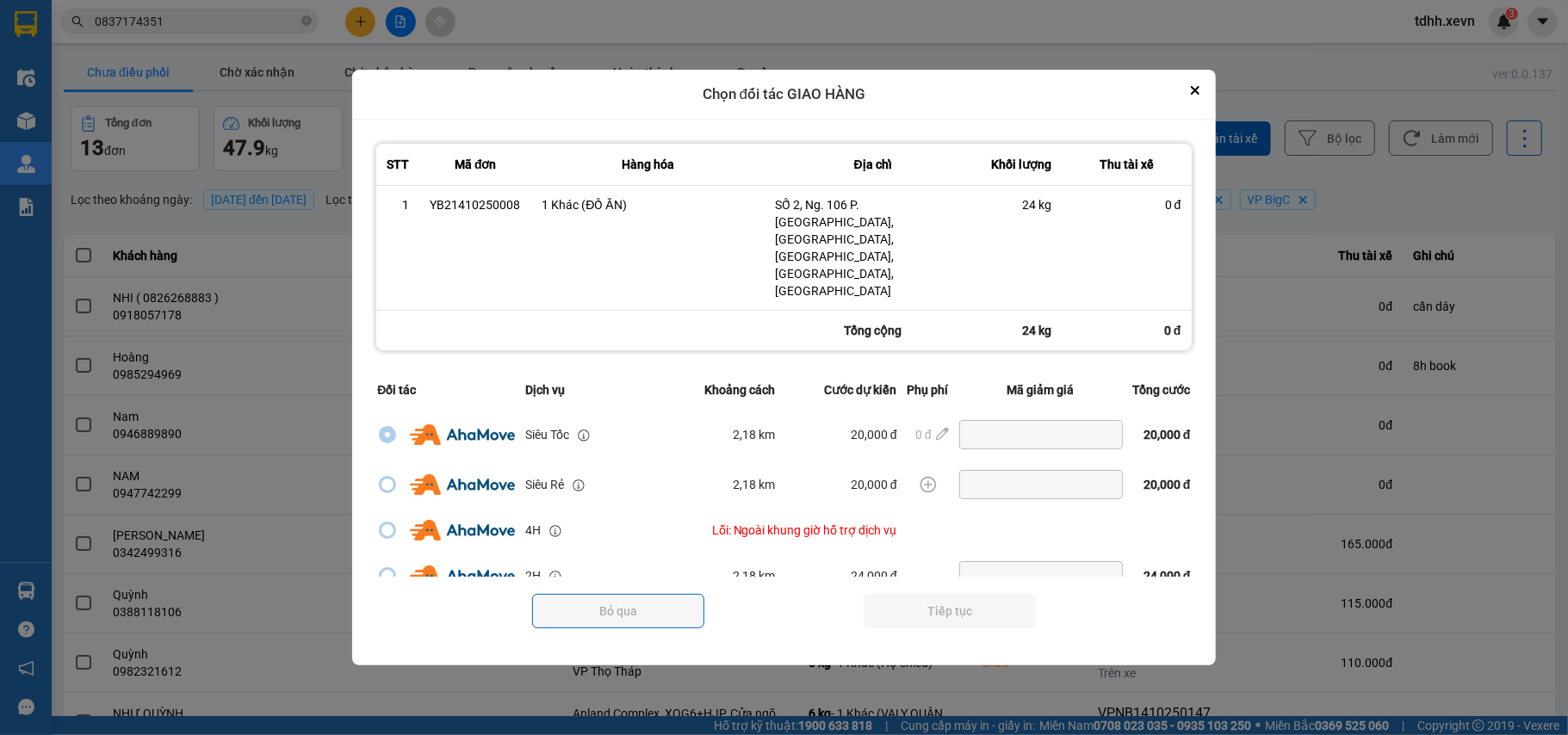
click at [1192, 97] on div at bounding box center [784, 367] width 1568 height 735
click at [1197, 101] on button "Close" at bounding box center [1194, 90] width 20 height 20
click at [1206, 101] on button "Close" at bounding box center [1194, 90] width 20 height 20
